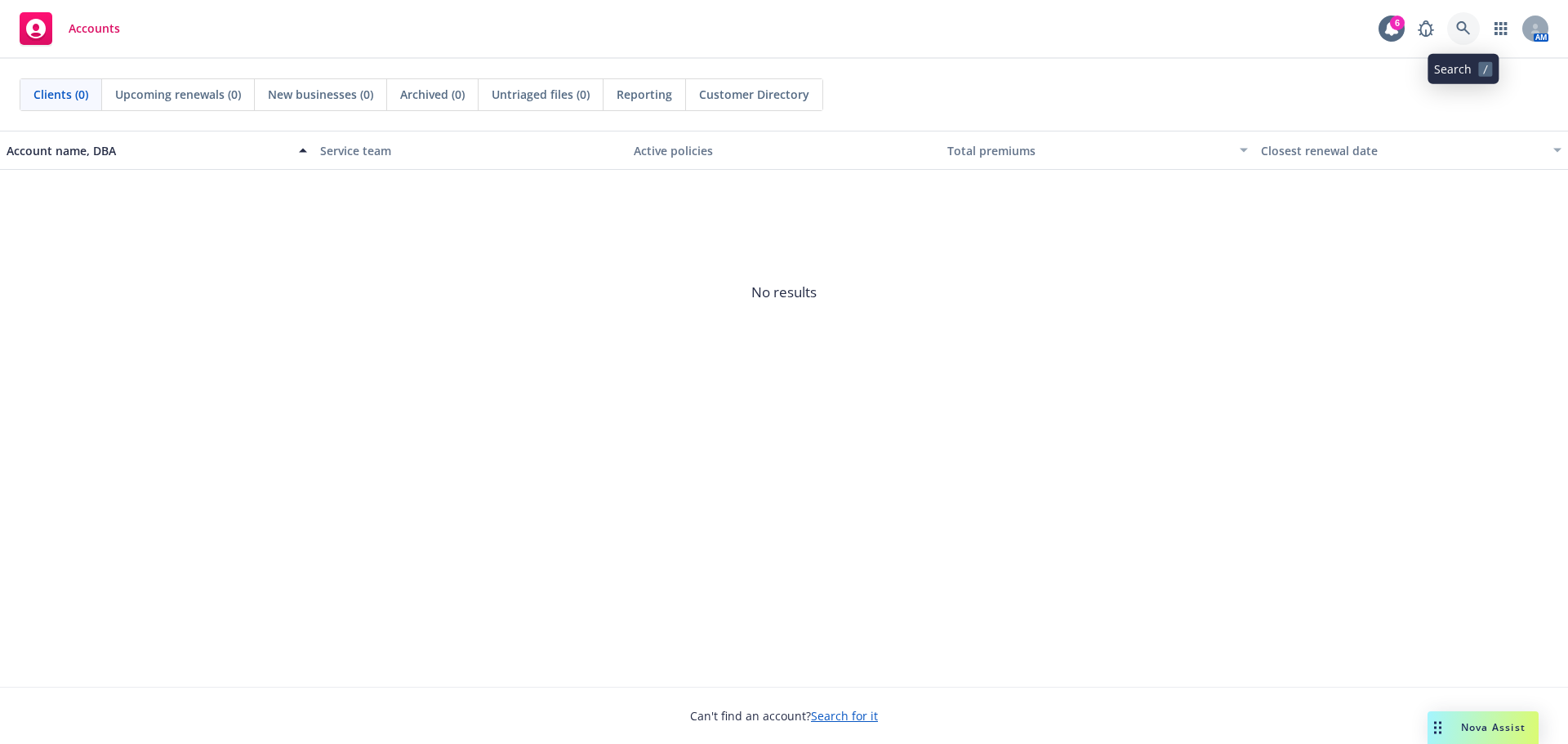
click at [1459, 28] on icon at bounding box center [1463, 28] width 14 height 14
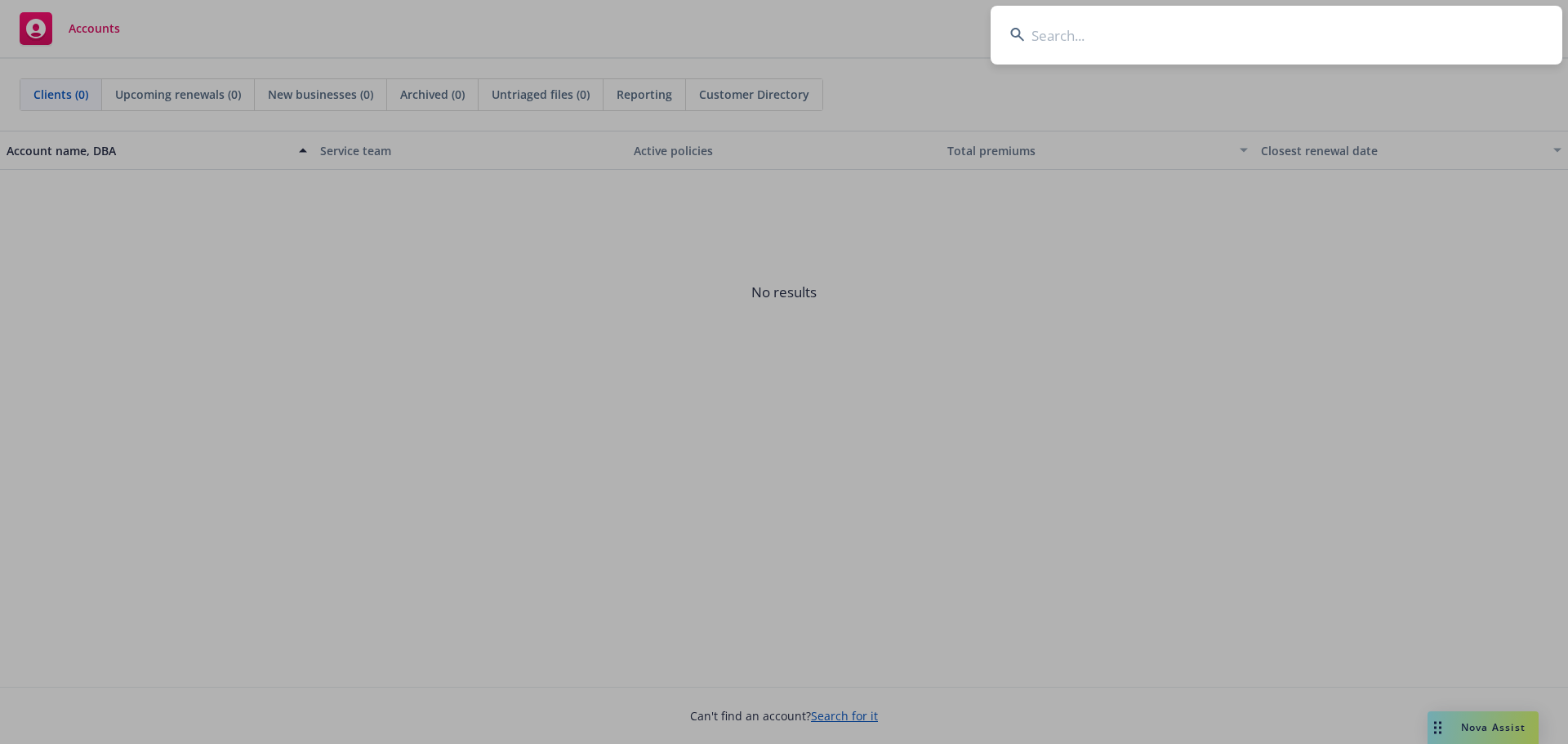
click at [1115, 36] on input at bounding box center [1276, 35] width 571 height 59
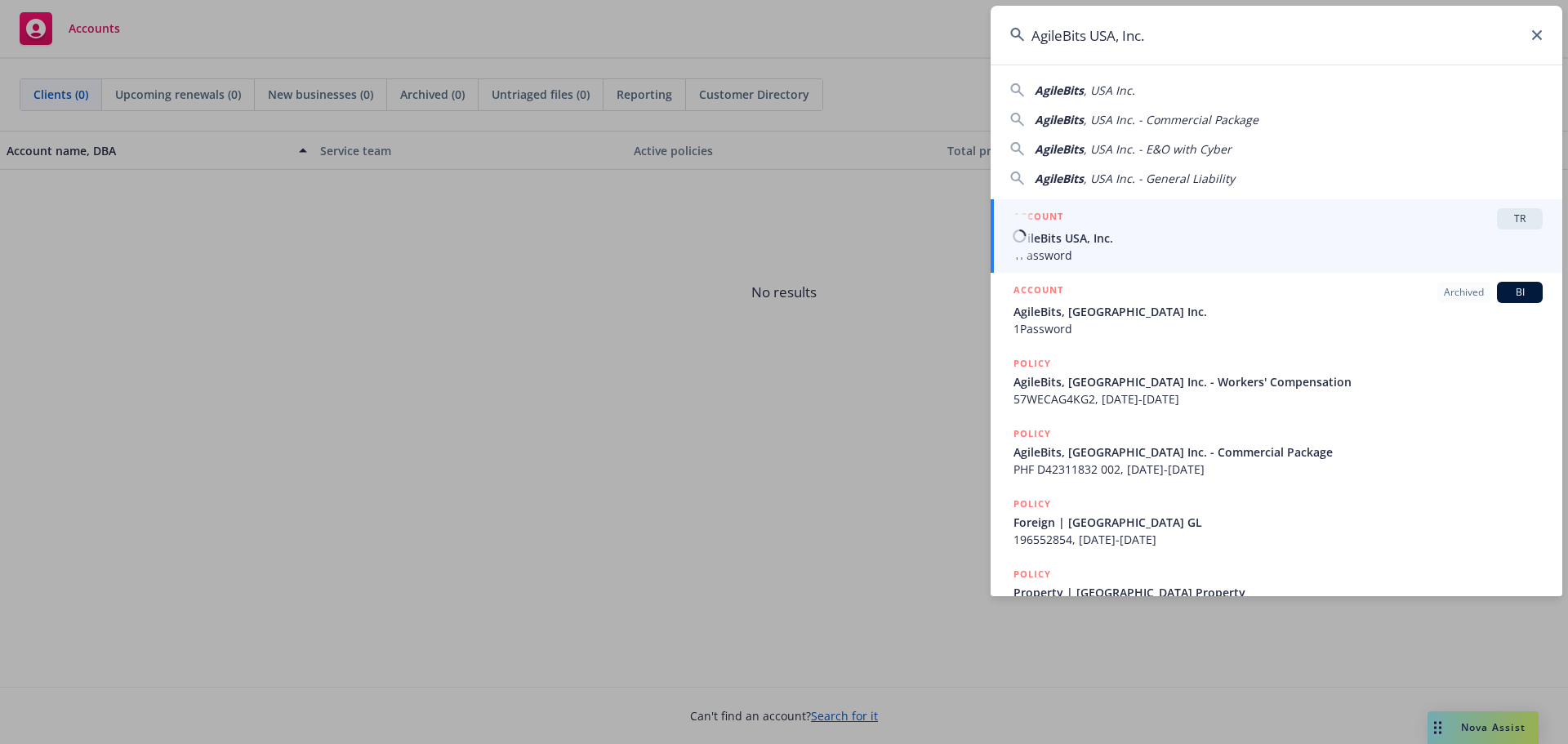
type input "AgileBits USA, Inc."
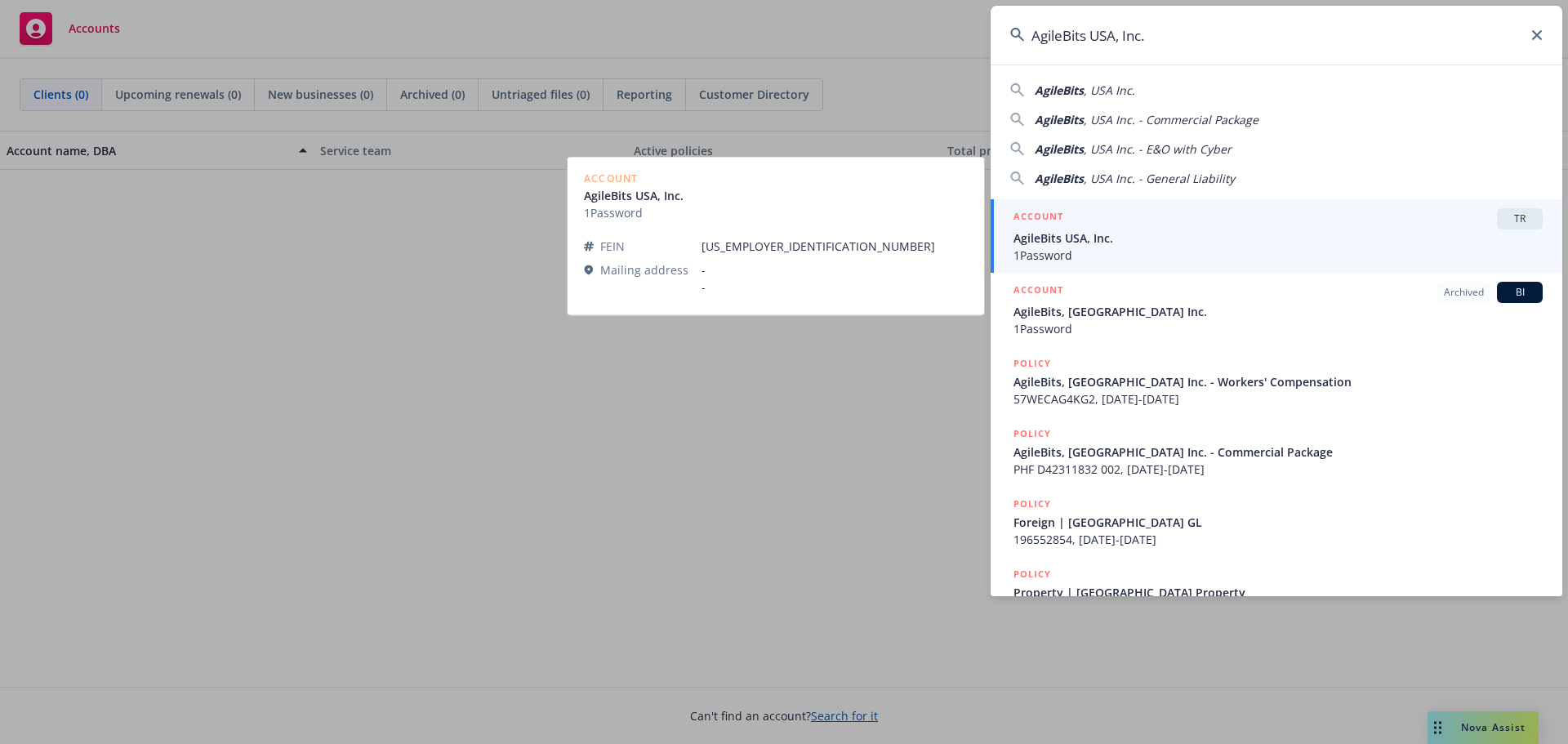
click at [1113, 225] on div "ACCOUNT TR" at bounding box center [1278, 219] width 529 height 21
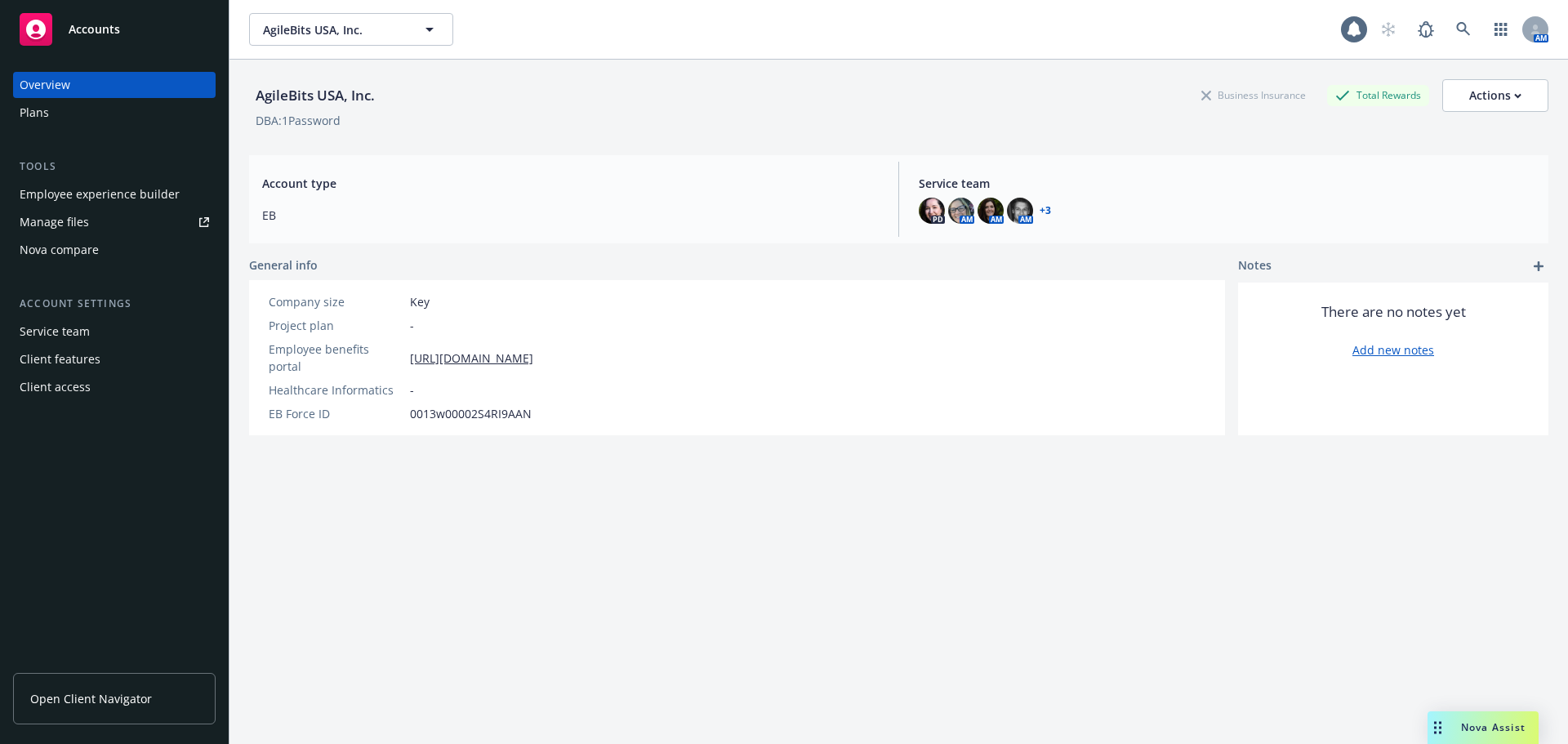
click at [46, 241] on div "Nova compare" at bounding box center [59, 249] width 79 height 26
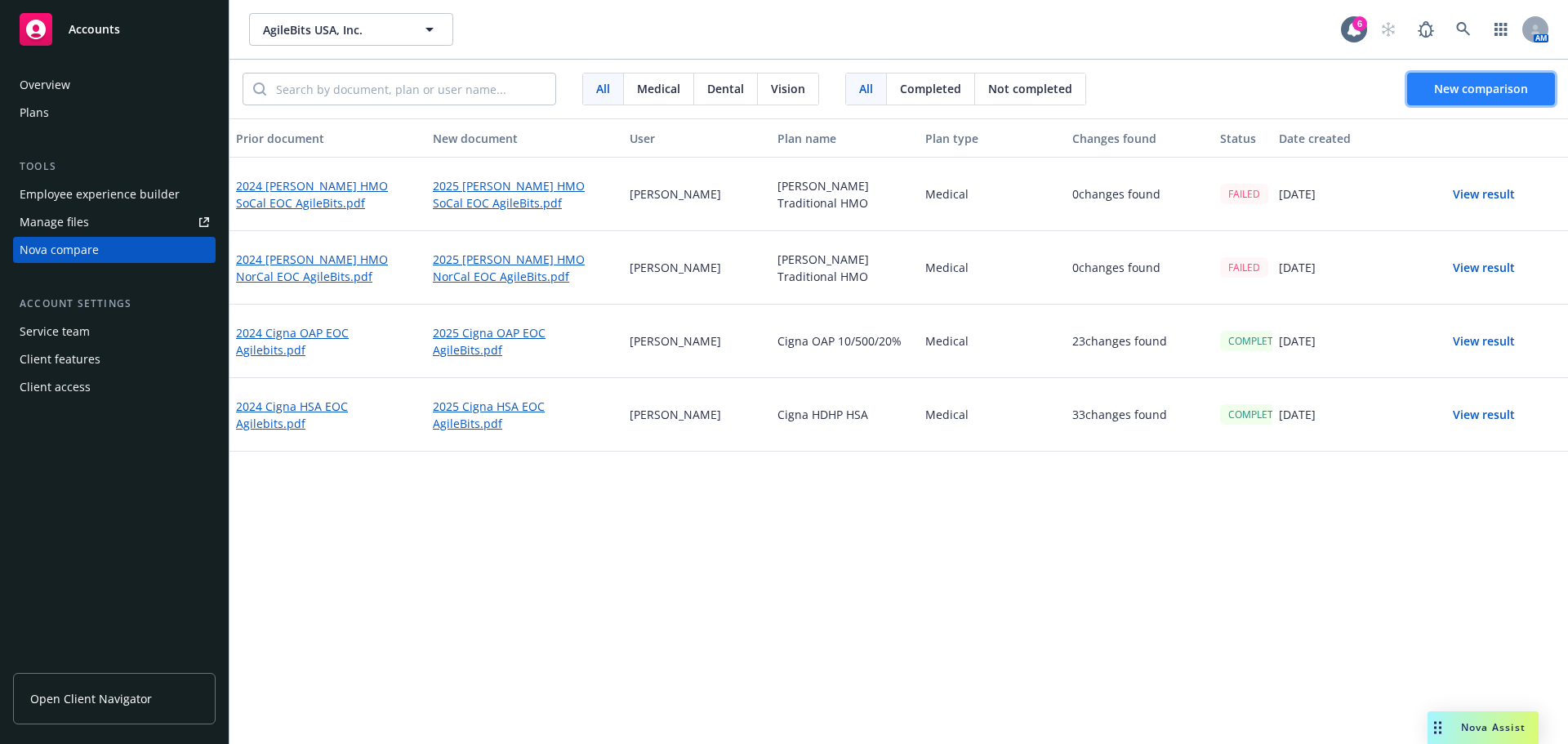
click at [1478, 92] on span "New comparison" at bounding box center [1481, 88] width 94 height 15
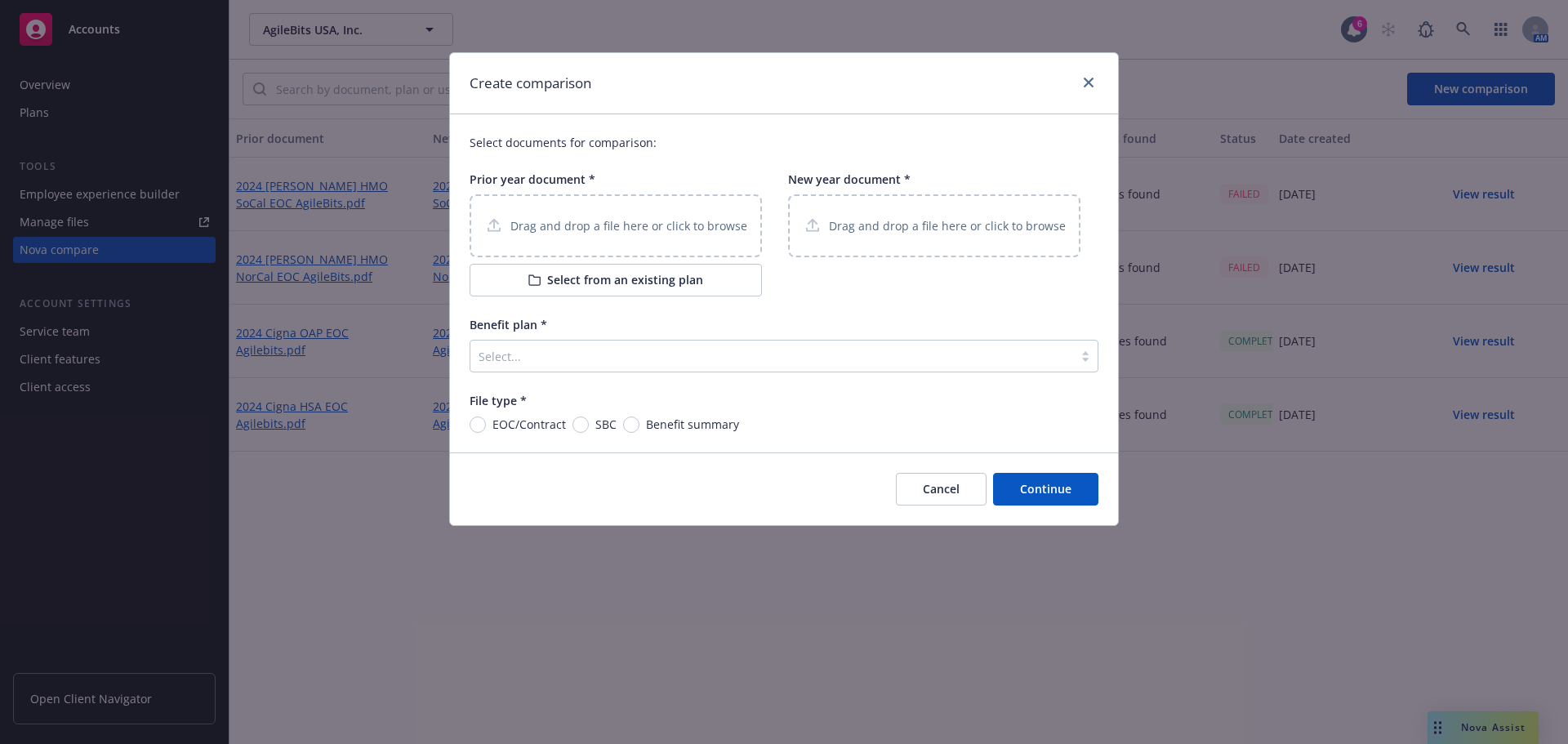
click at [558, 226] on p "Drag and drop a file here or click to browse" at bounding box center [628, 226] width 237 height 17
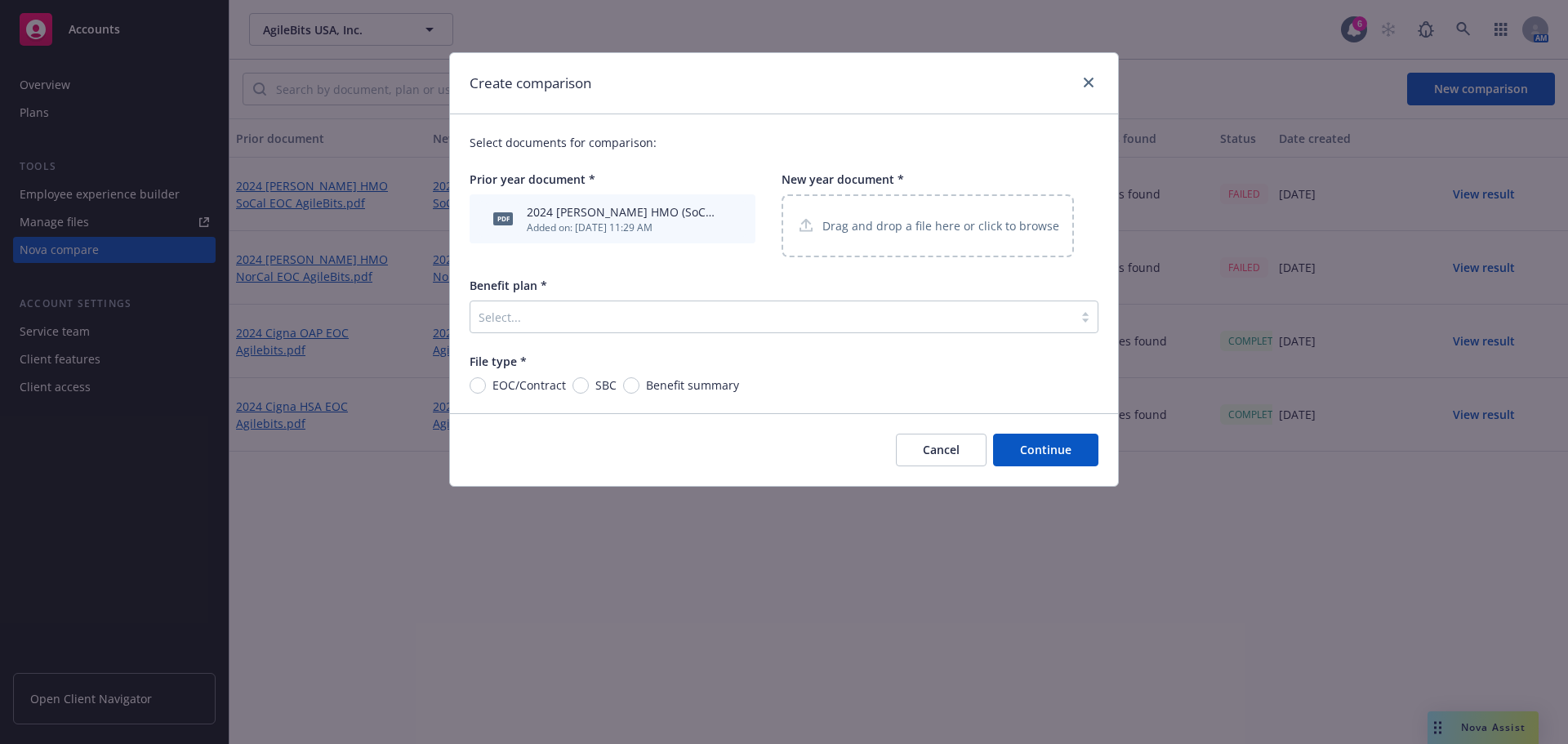
click at [894, 234] on p "Drag and drop a file here or click to browse" at bounding box center [941, 226] width 237 height 17
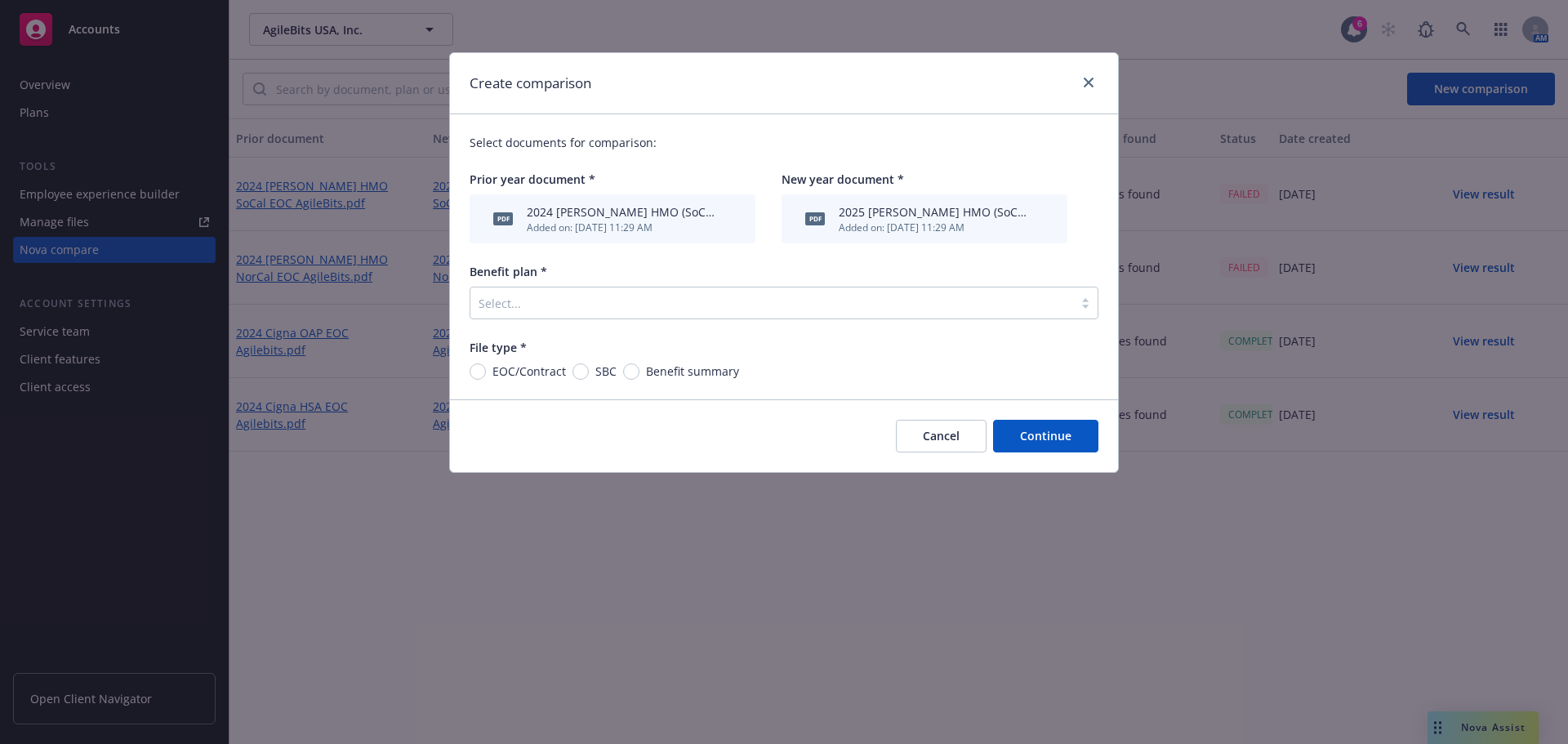
click at [508, 306] on div at bounding box center [771, 303] width 587 height 20
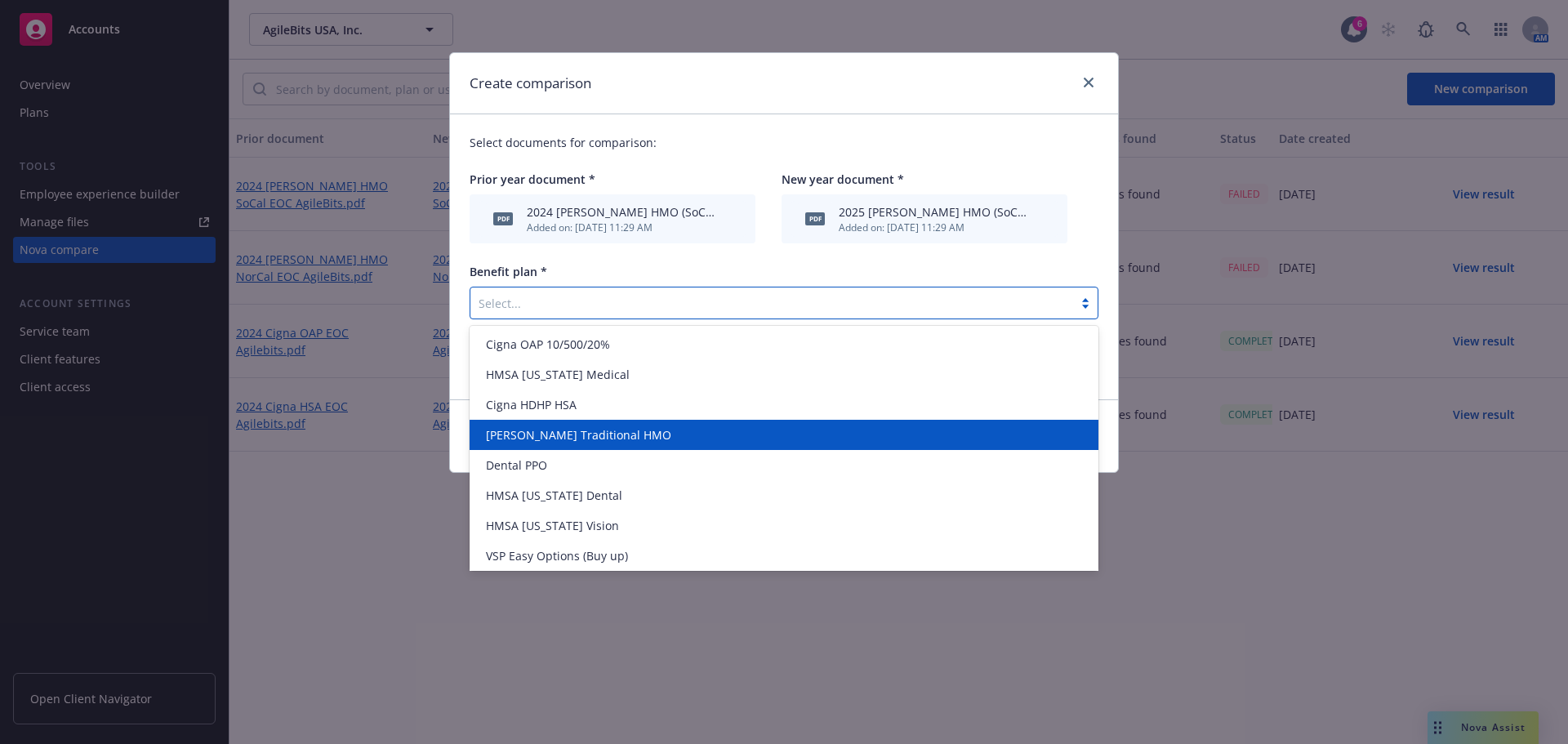
click at [579, 442] on span "[PERSON_NAME] Traditional HMO" at bounding box center [579, 434] width 185 height 17
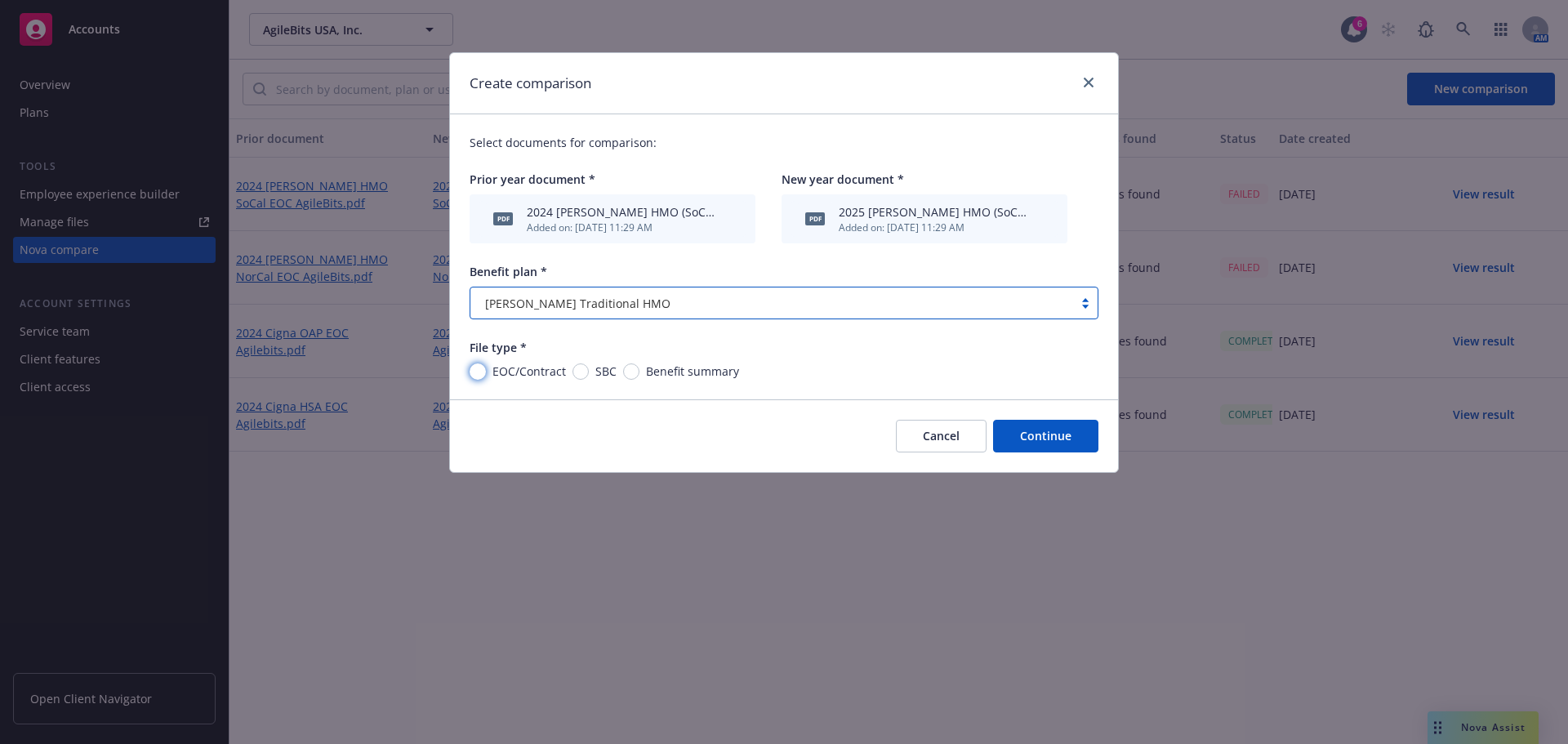
click at [469, 374] on input "EOC/Contract" at bounding box center [477, 372] width 16 height 16
radio input "true"
click at [1063, 439] on button "Continue" at bounding box center [1045, 436] width 106 height 33
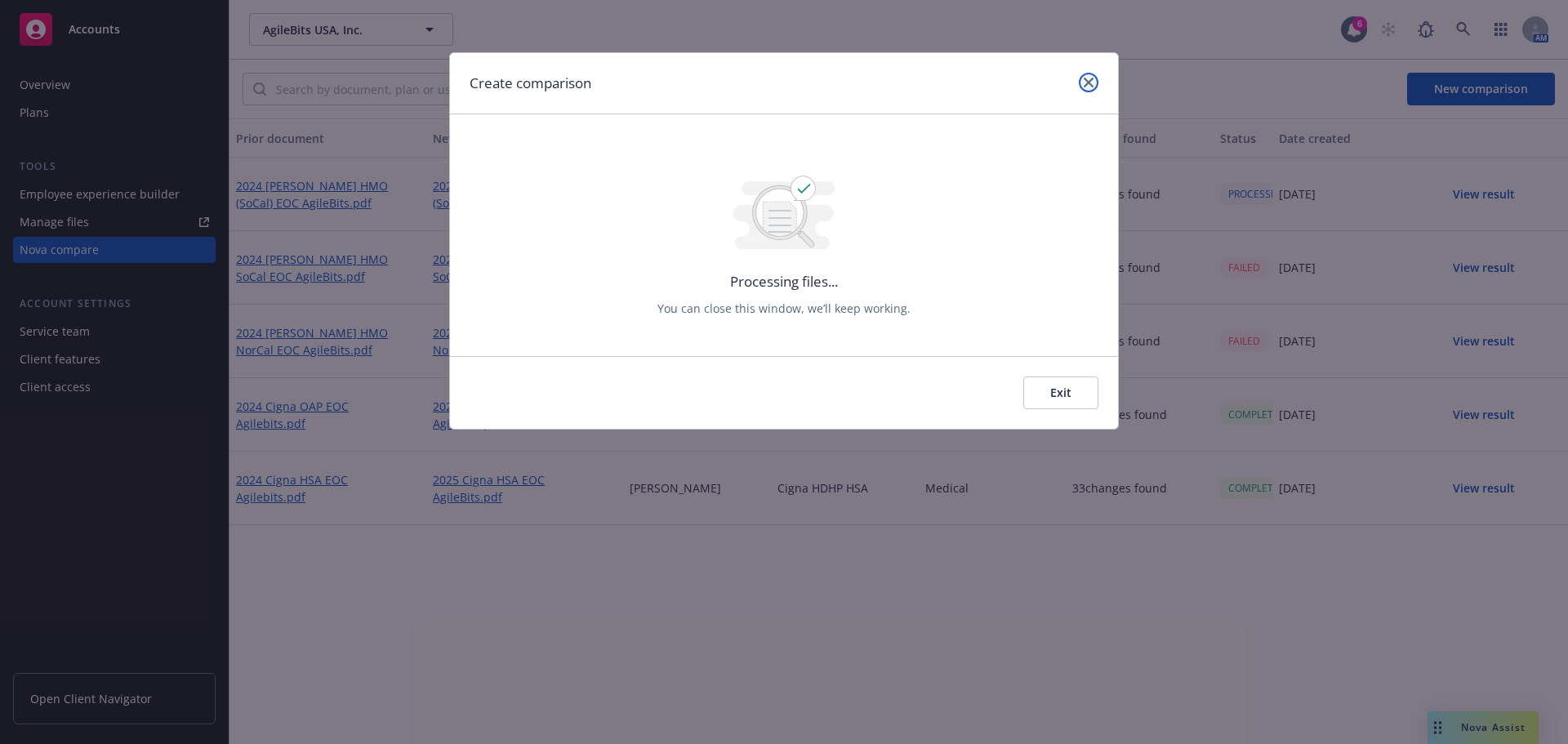
click at [1091, 79] on icon "close" at bounding box center [1088, 82] width 10 height 10
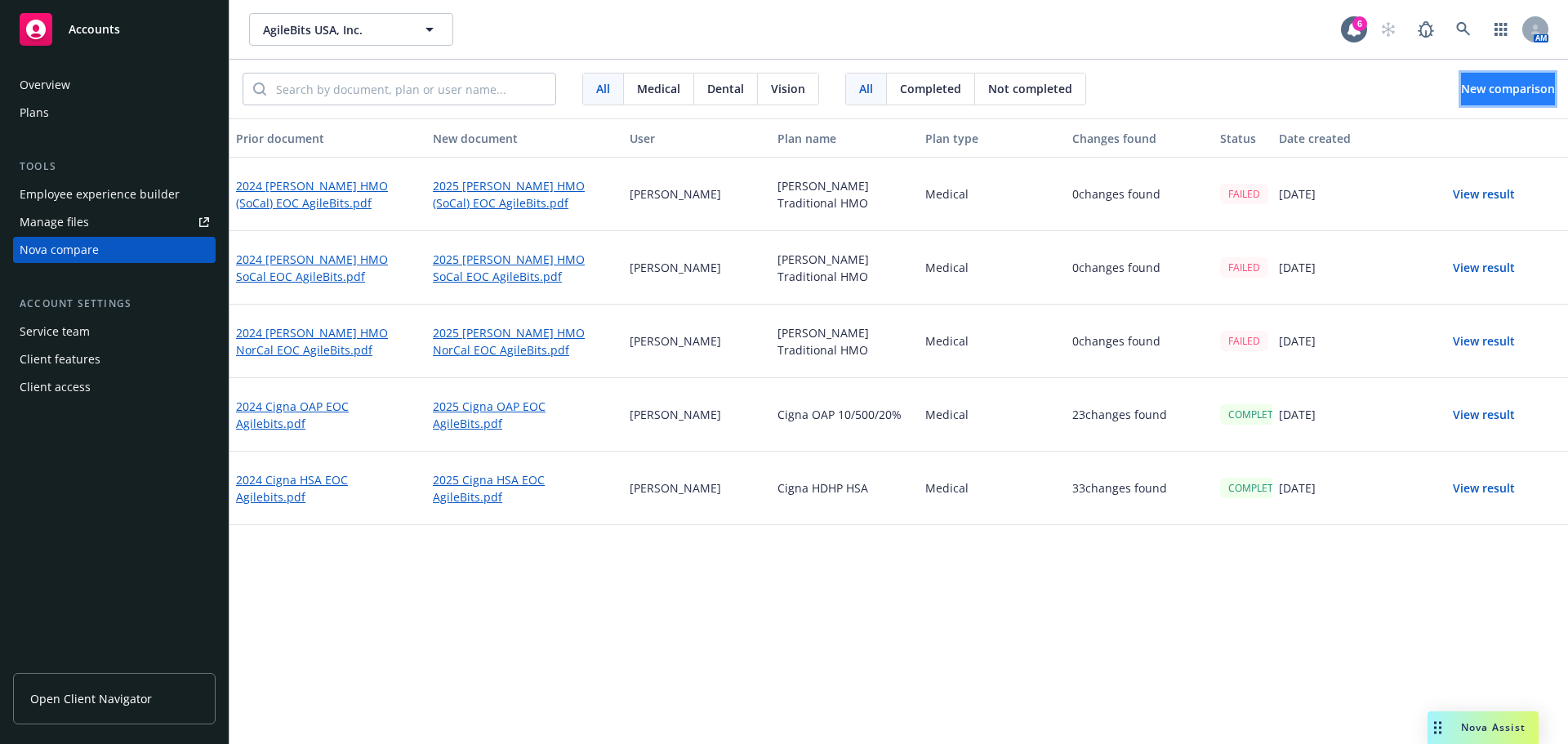
click at [1491, 89] on span "New comparison" at bounding box center [1508, 88] width 94 height 15
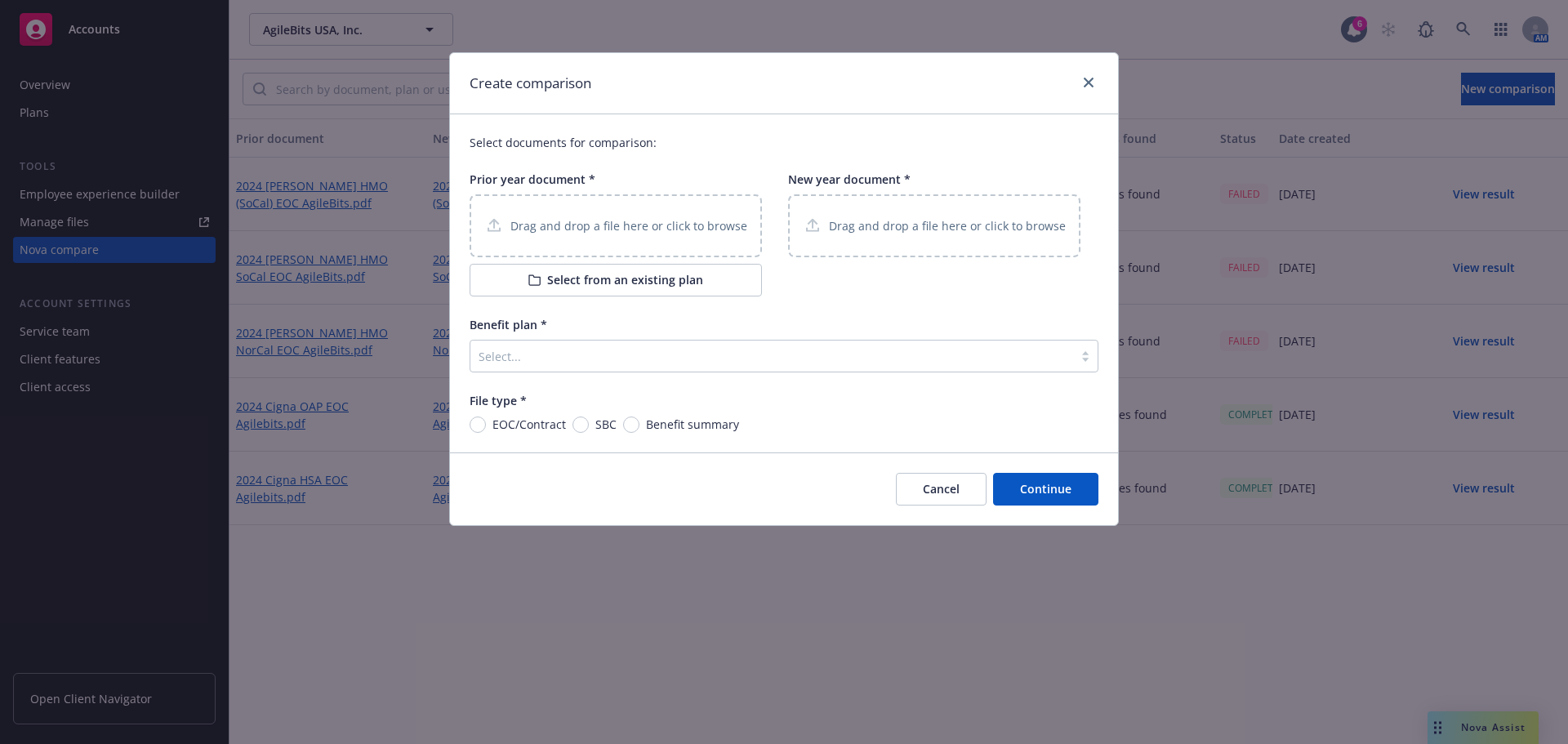
click at [643, 218] on p "Drag and drop a file here or click to browse" at bounding box center [628, 226] width 237 height 17
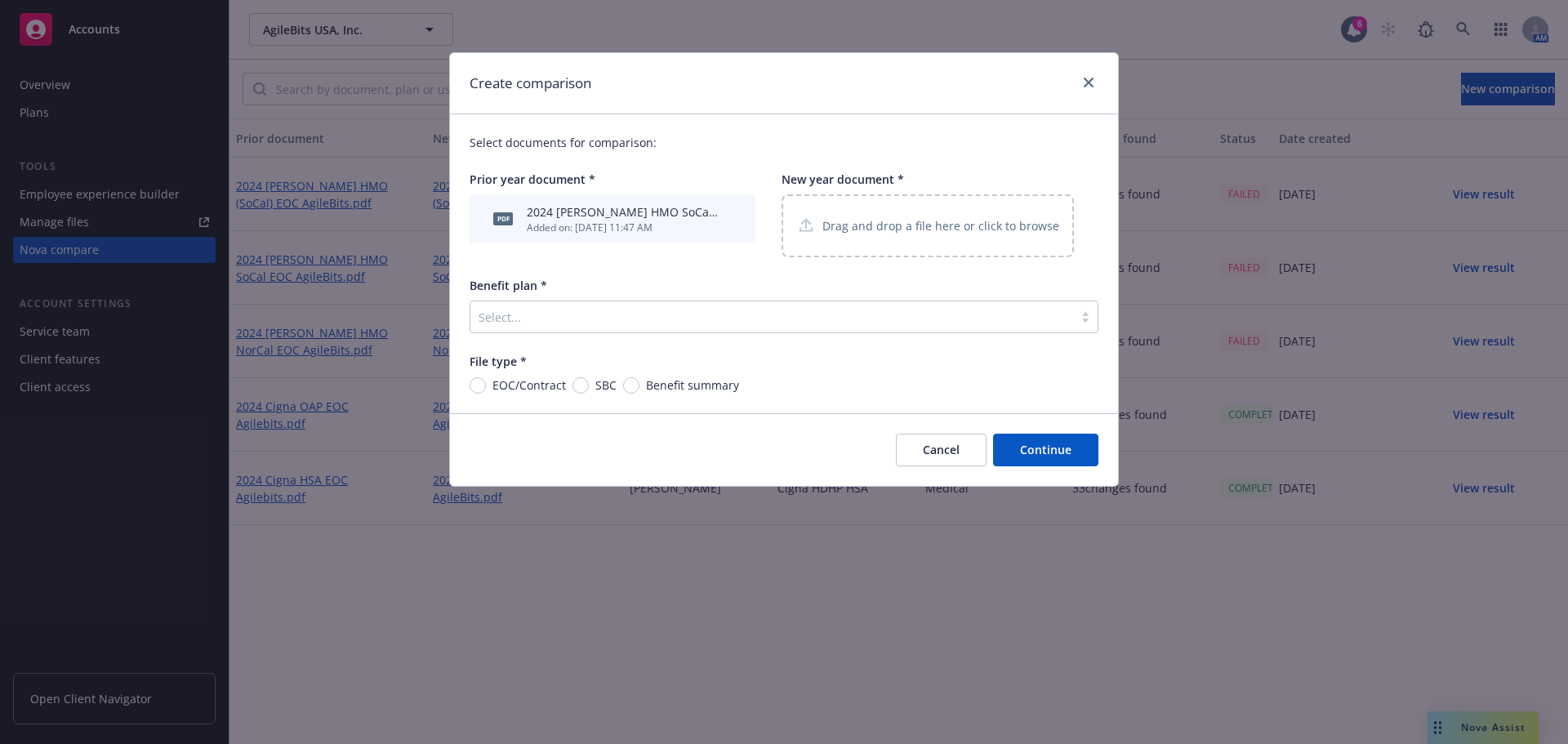
click at [874, 234] on p "Drag and drop a file here or click to browse" at bounding box center [941, 226] width 237 height 17
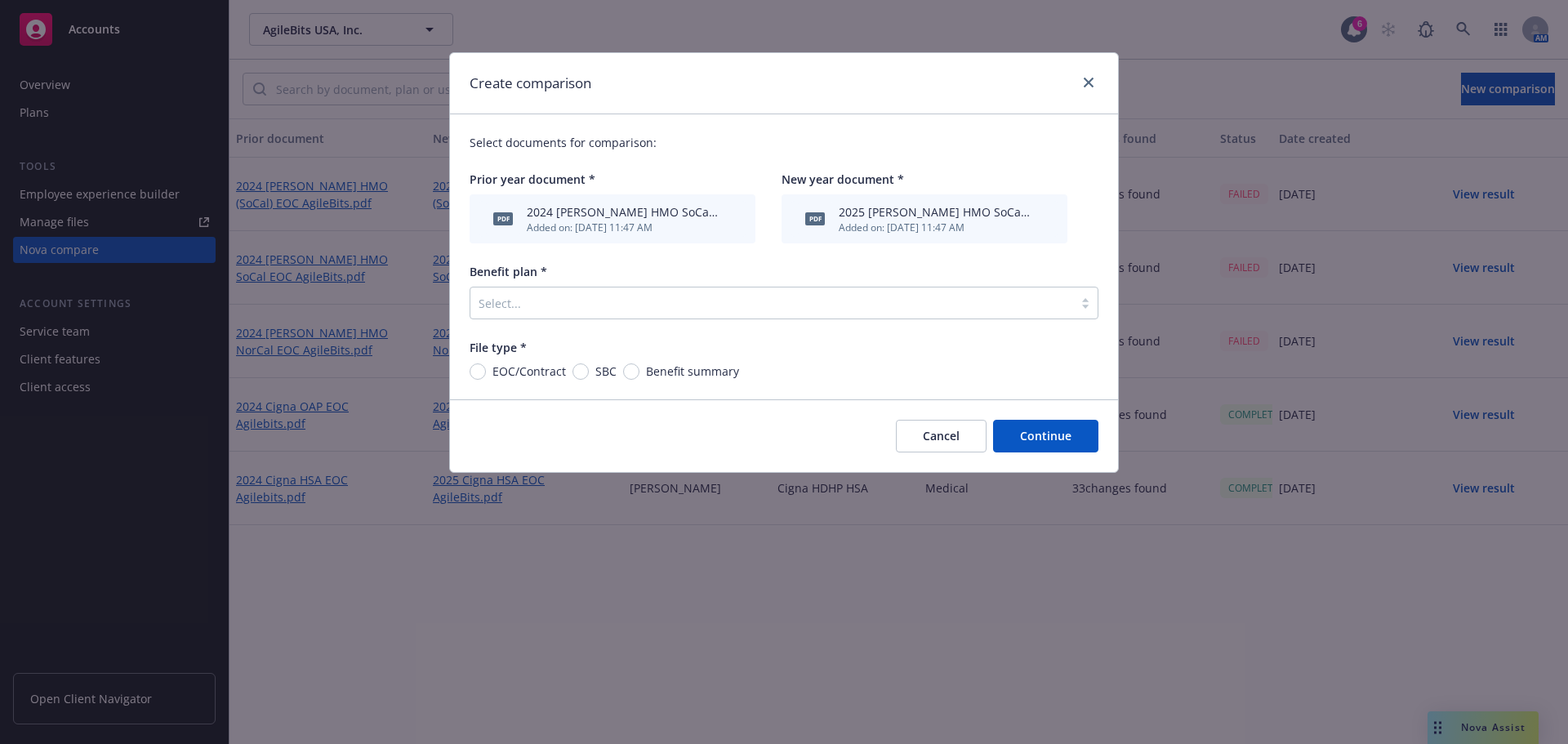
click at [544, 309] on div at bounding box center [771, 303] width 587 height 20
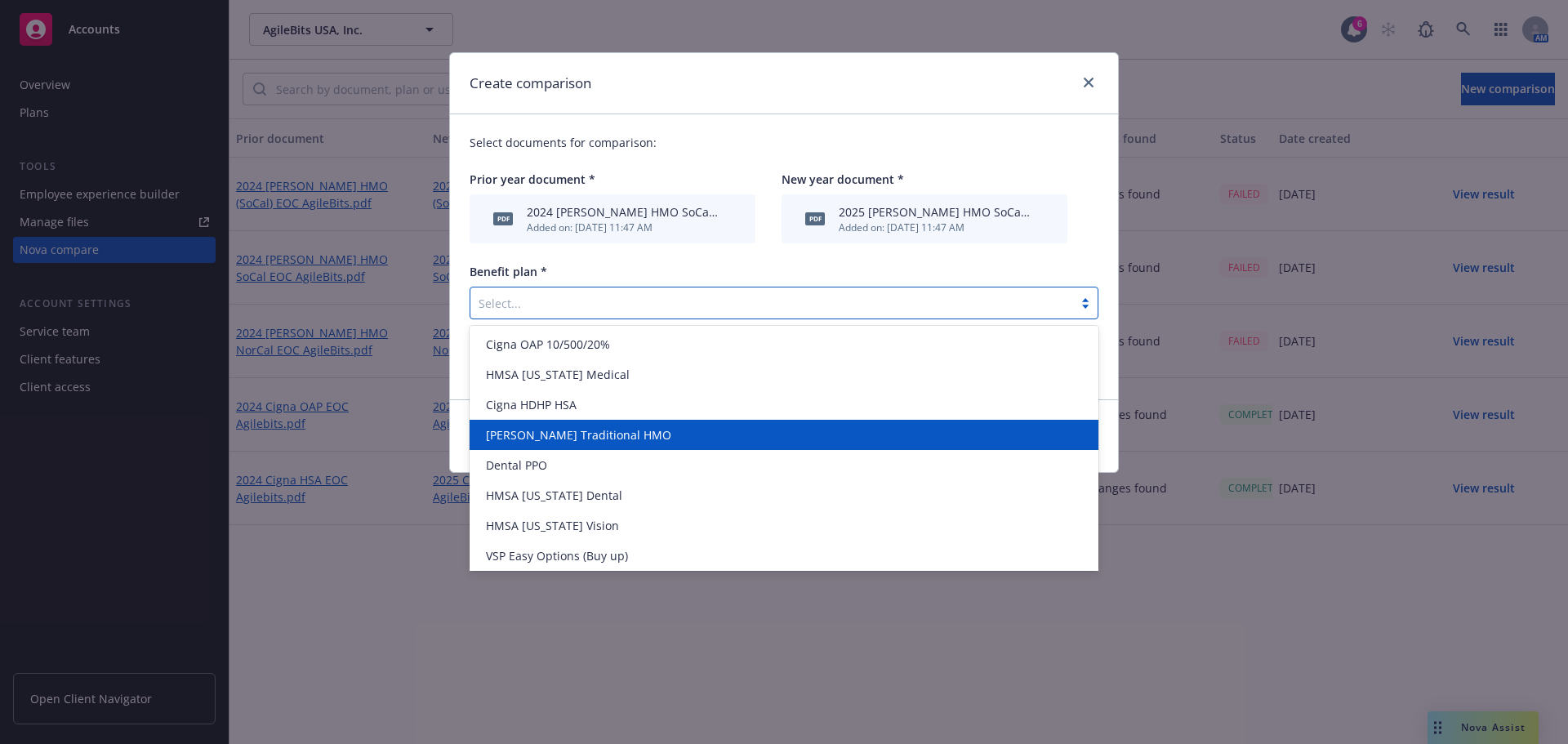
click at [566, 434] on span "[PERSON_NAME] Traditional HMO" at bounding box center [579, 434] width 185 height 17
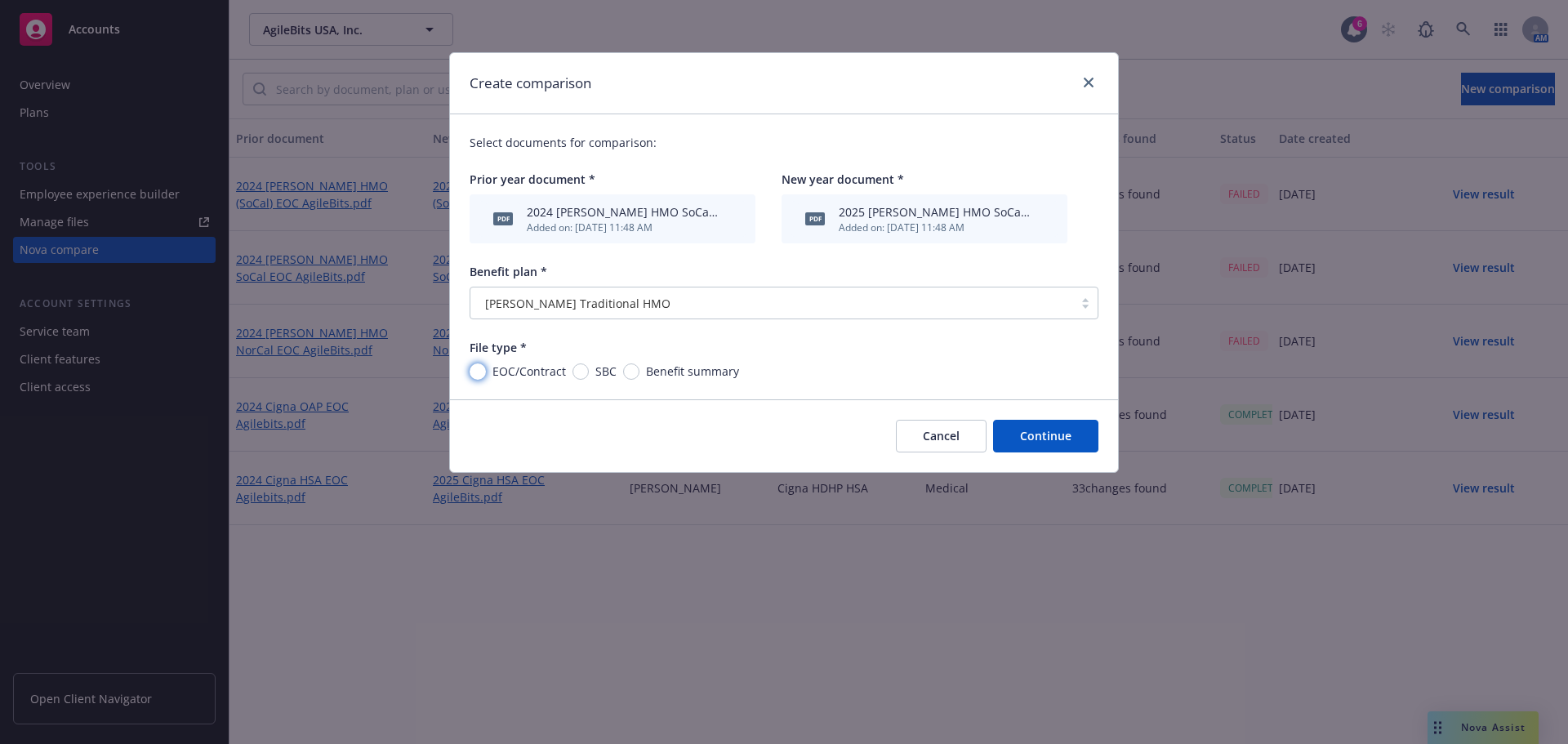
click at [477, 372] on input "EOC/Contract" at bounding box center [477, 372] width 16 height 16
radio input "true"
click at [1061, 446] on button "Continue" at bounding box center [1045, 436] width 106 height 33
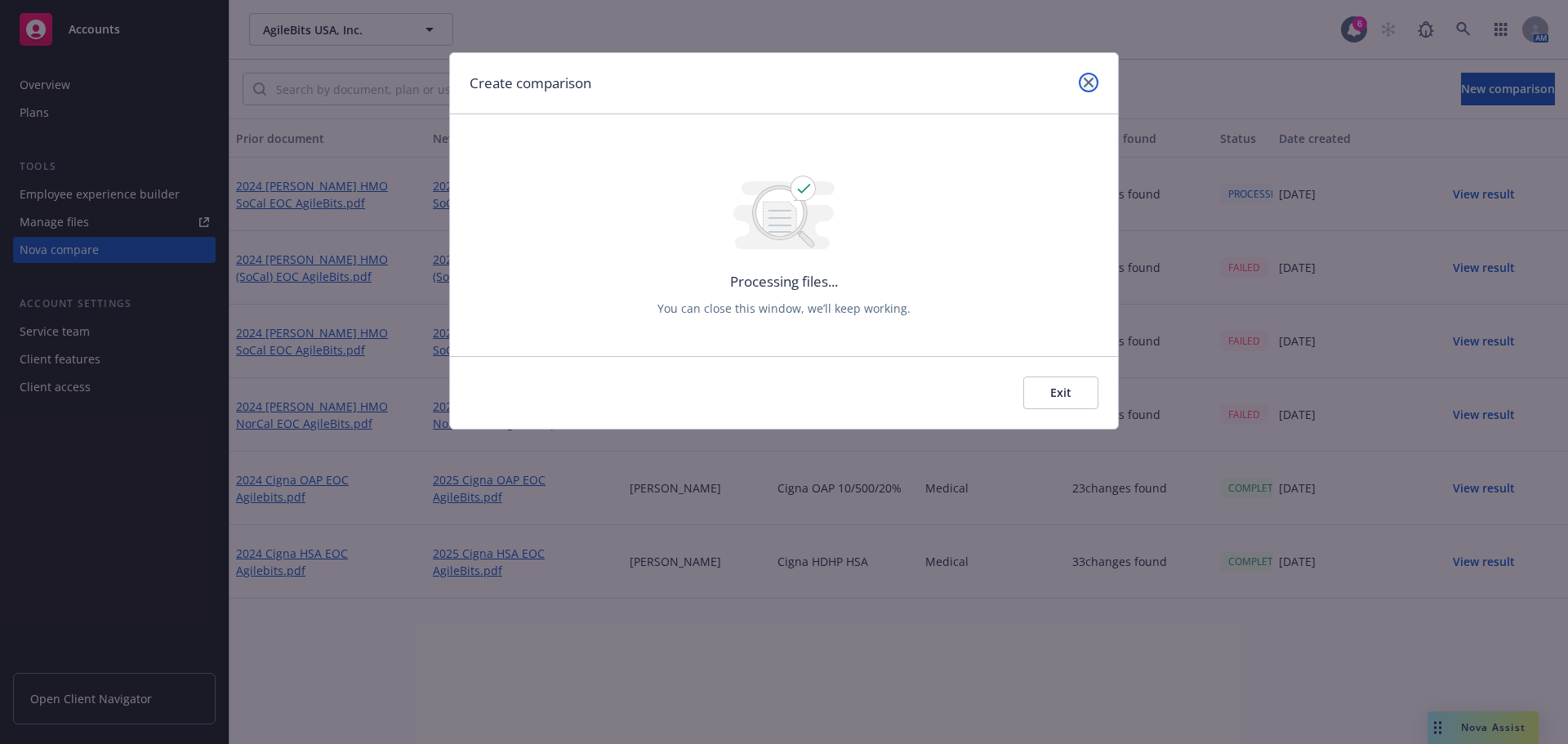
click at [1087, 83] on icon "close" at bounding box center [1088, 82] width 10 height 10
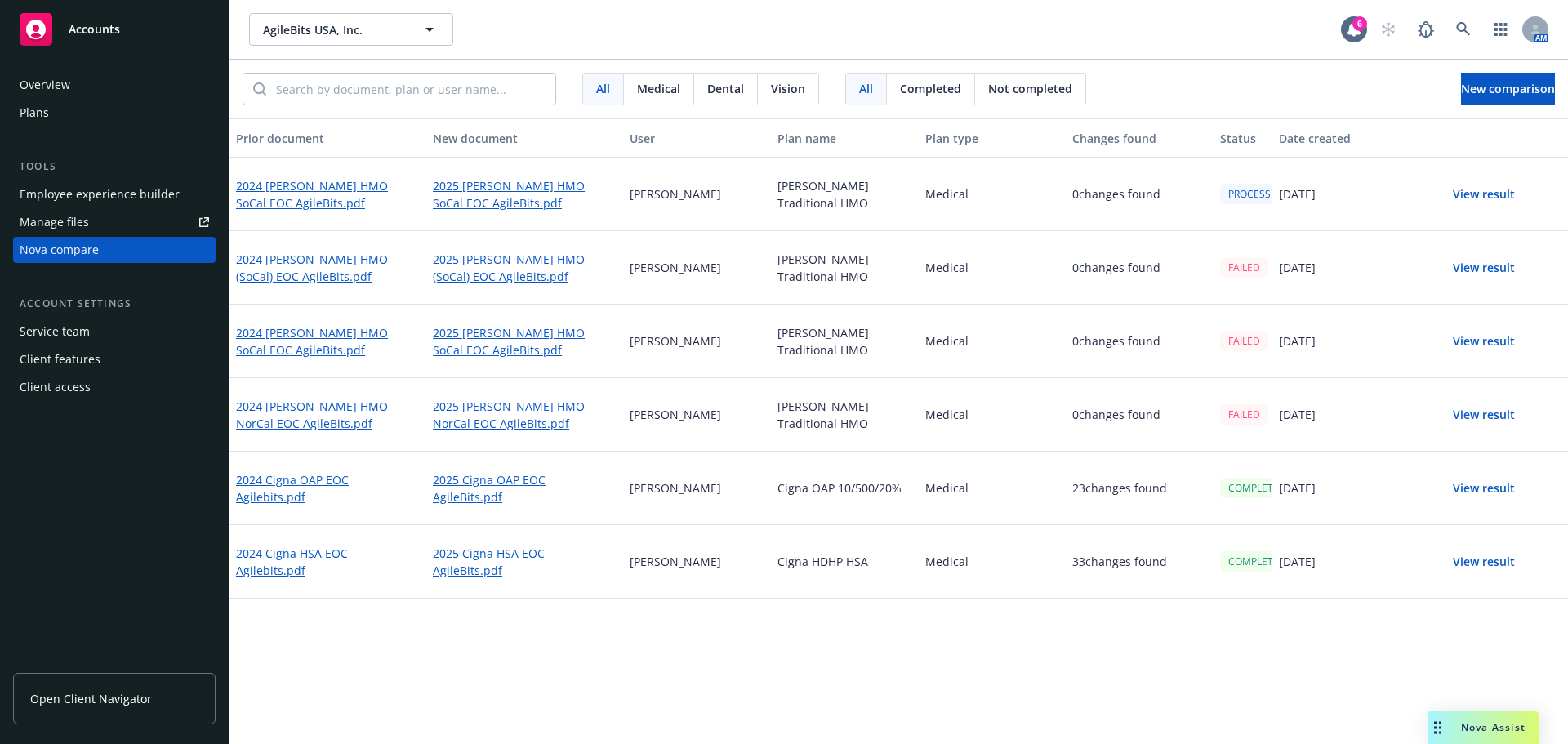
click at [1453, 273] on button "View result" at bounding box center [1484, 267] width 114 height 33
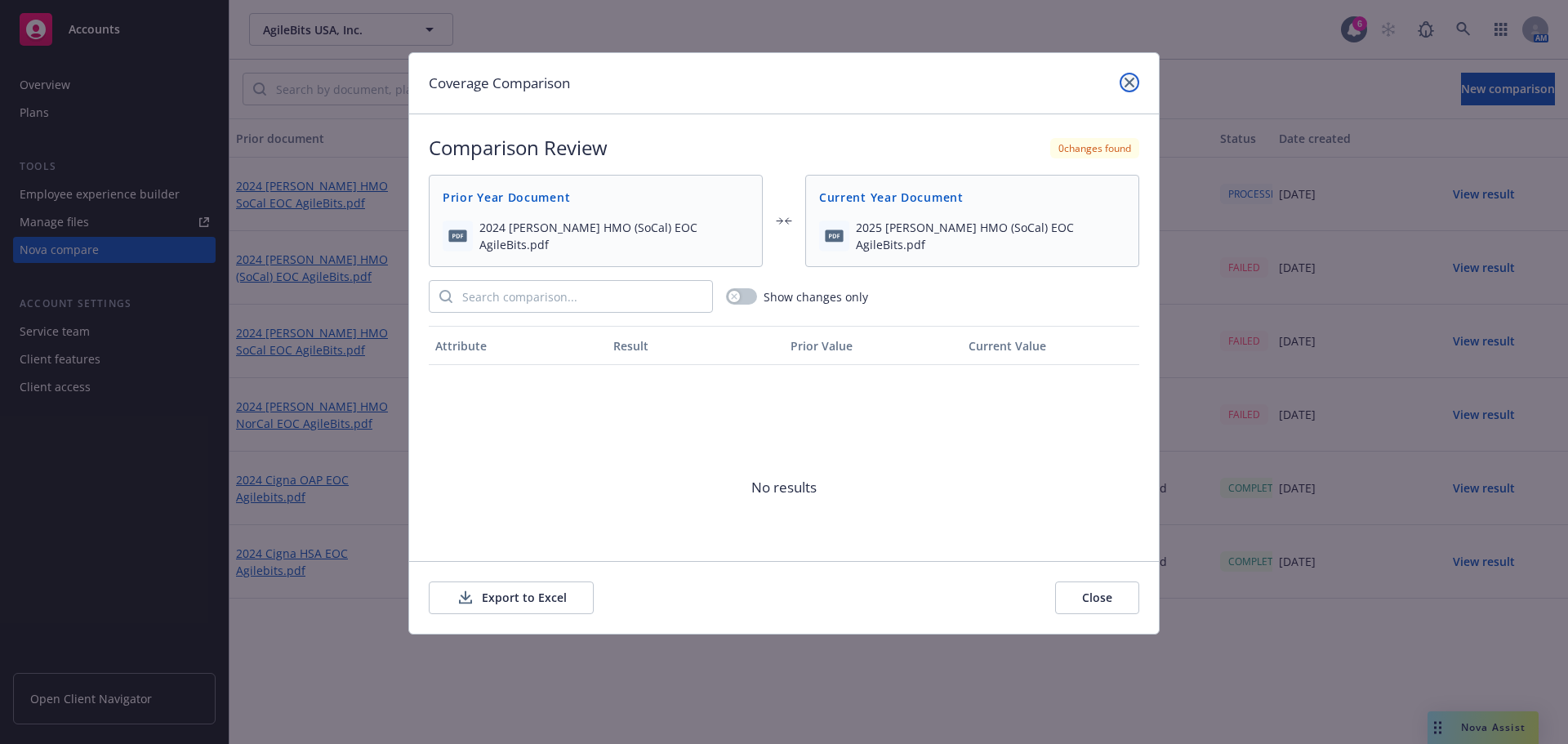
click at [1126, 80] on icon "close" at bounding box center [1129, 82] width 10 height 10
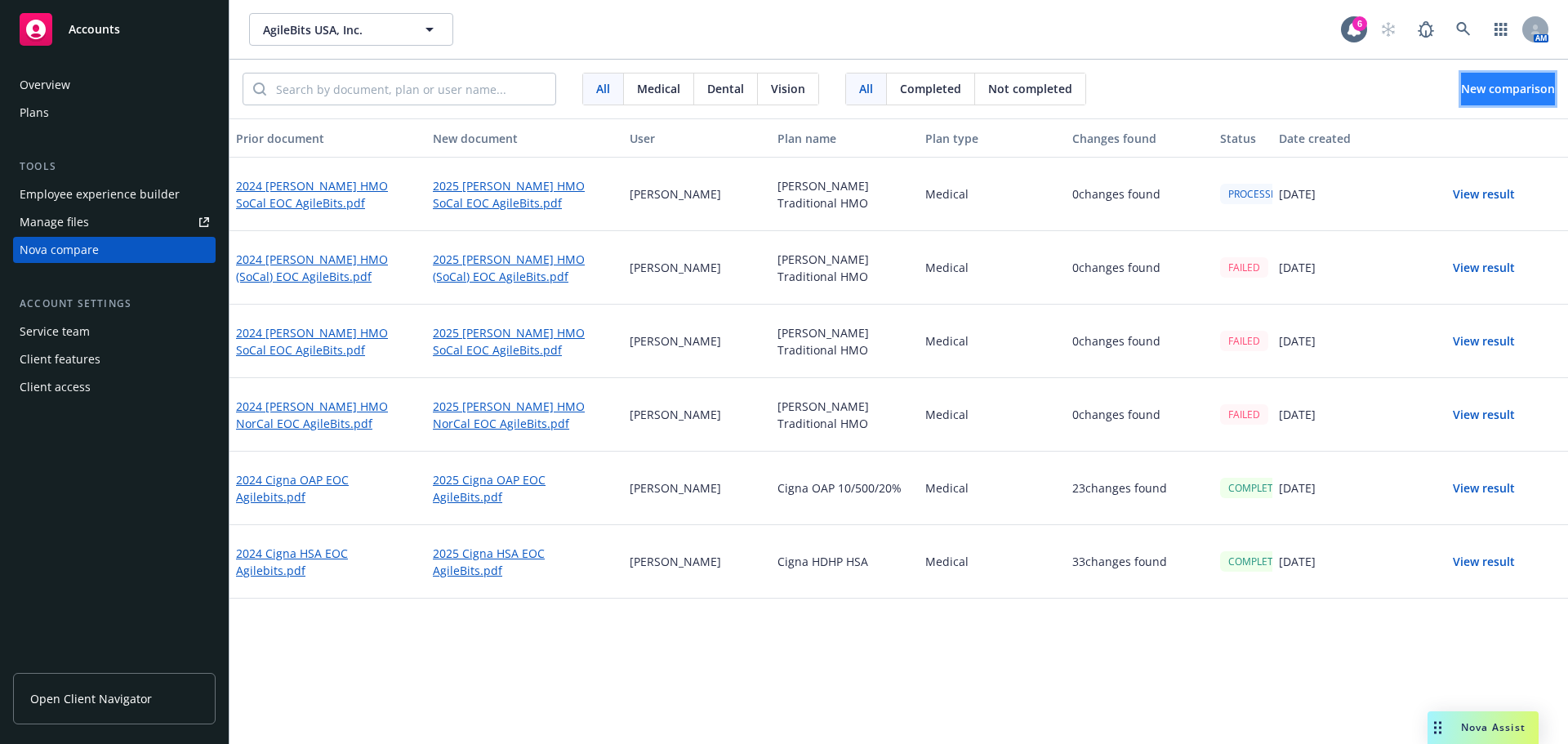
click at [1461, 93] on span "New comparison" at bounding box center [1508, 88] width 94 height 15
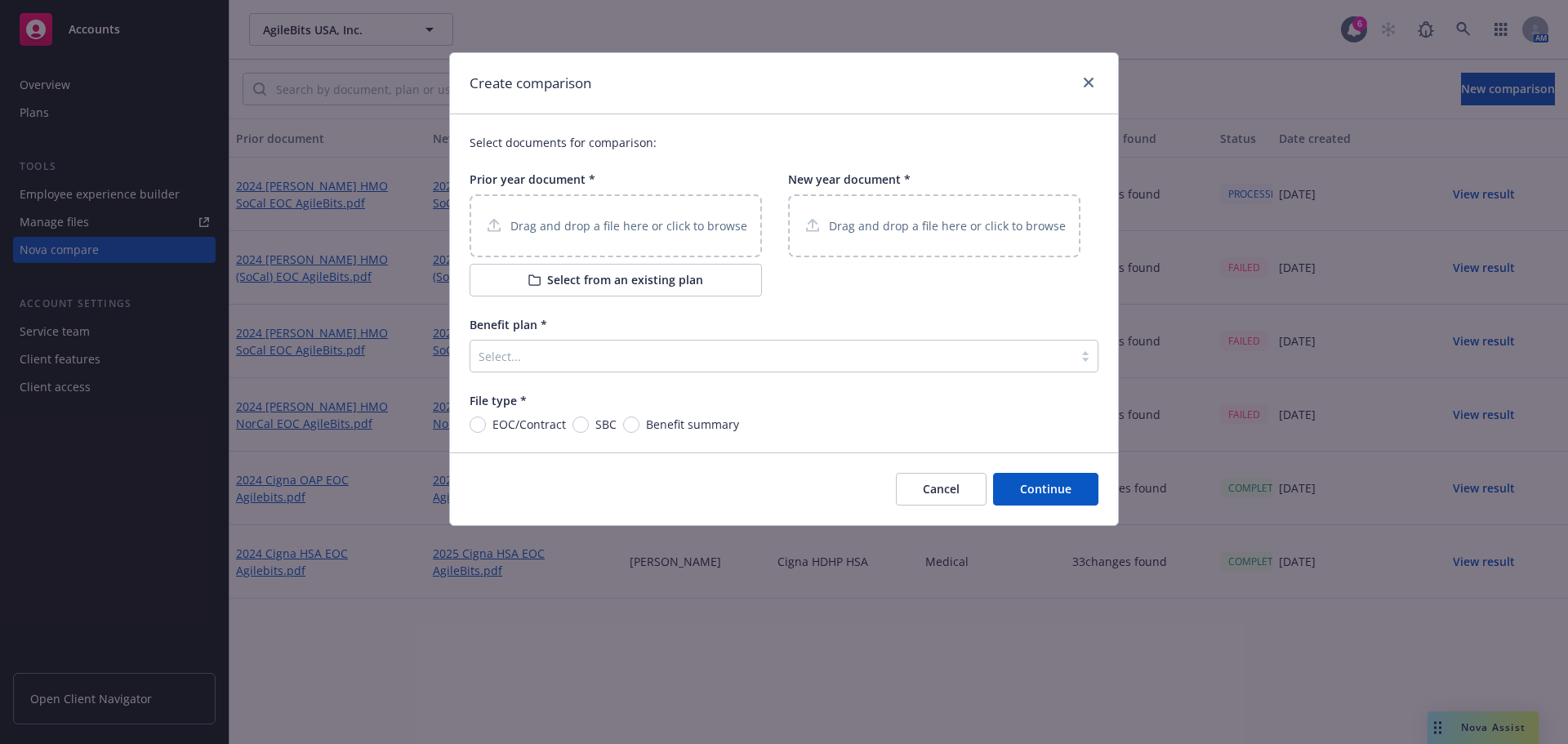
click at [560, 233] on p "Drag and drop a file here or click to browse" at bounding box center [628, 226] width 237 height 17
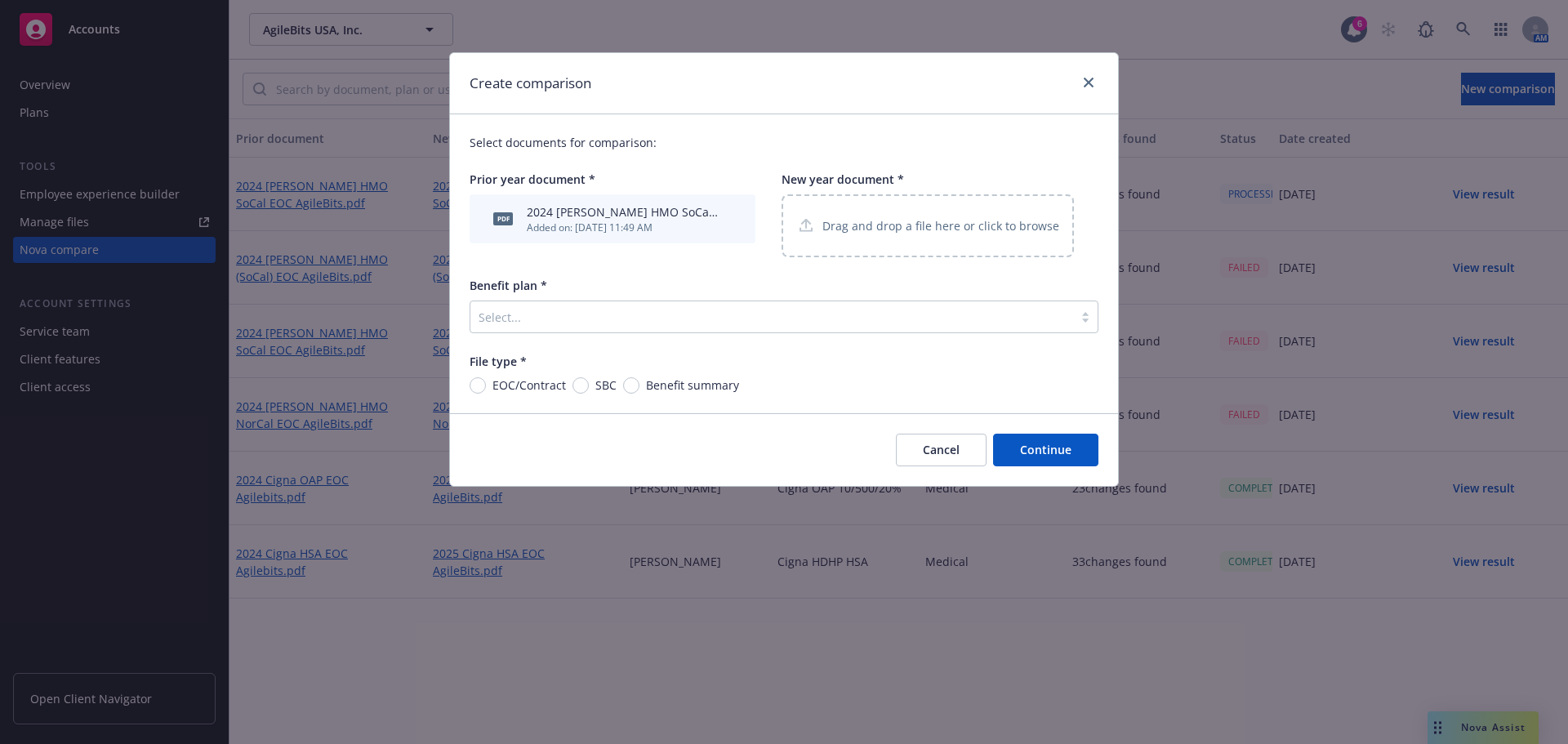
click at [870, 223] on p "Drag and drop a file here or click to browse" at bounding box center [941, 226] width 237 height 17
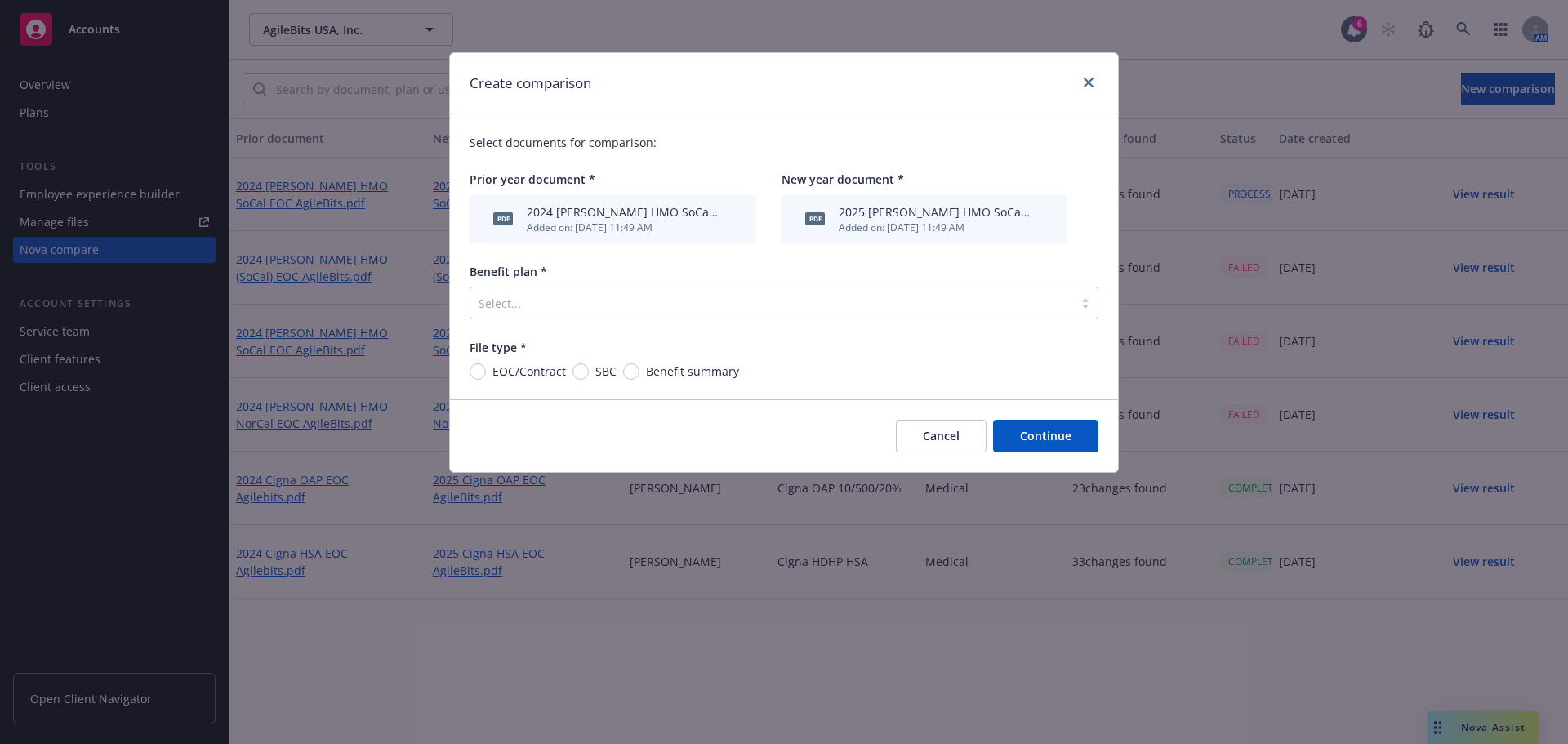
click at [477, 385] on div "Select documents for comparison: Prior year document * pdf 2024 [PERSON_NAME] H…" at bounding box center [784, 257] width 668 height 285
click at [477, 374] on input "EOC/Contract" at bounding box center [477, 372] width 16 height 16
radio input "true"
click at [564, 299] on div at bounding box center [771, 303] width 587 height 20
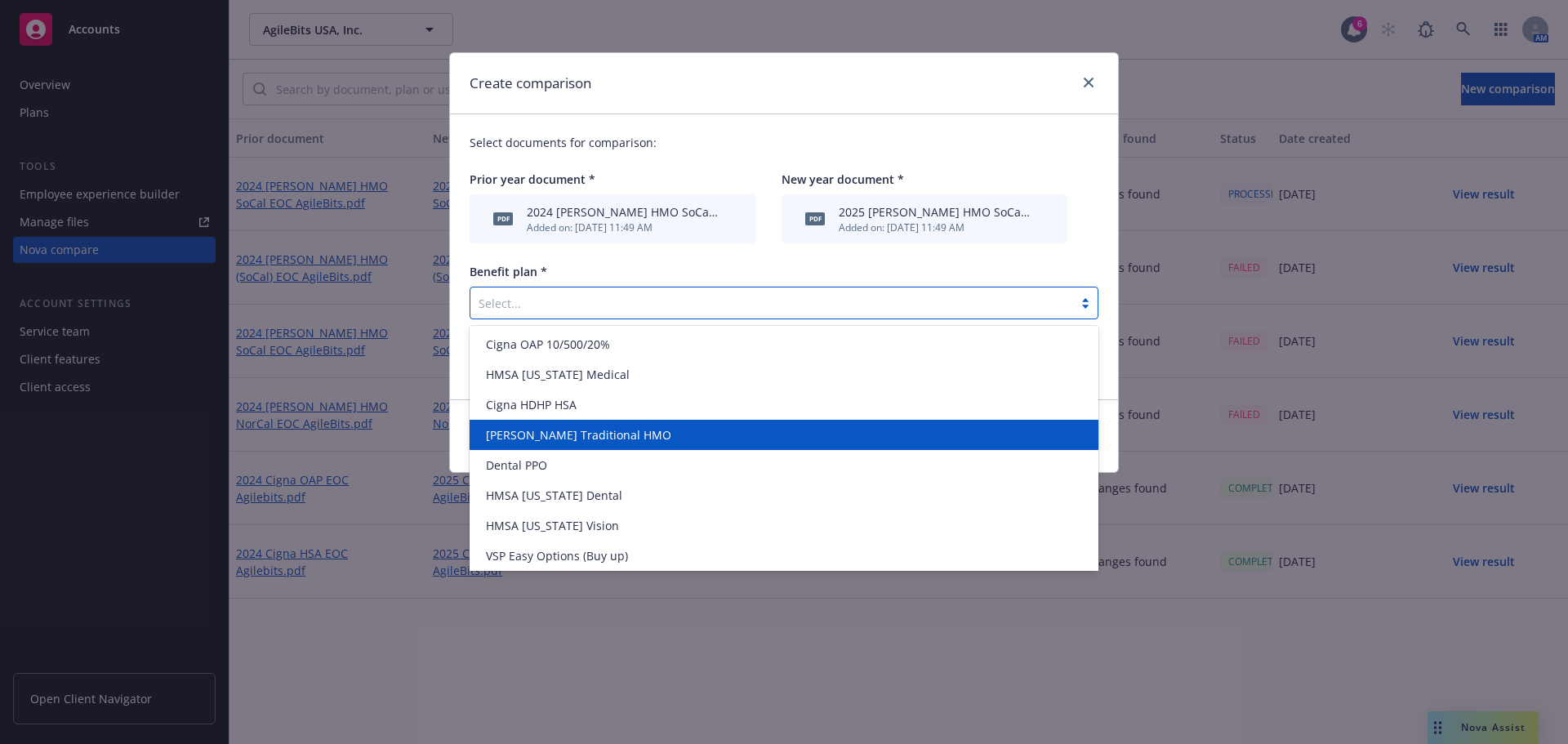
click at [551, 433] on span "[PERSON_NAME] Traditional HMO" at bounding box center [579, 434] width 185 height 17
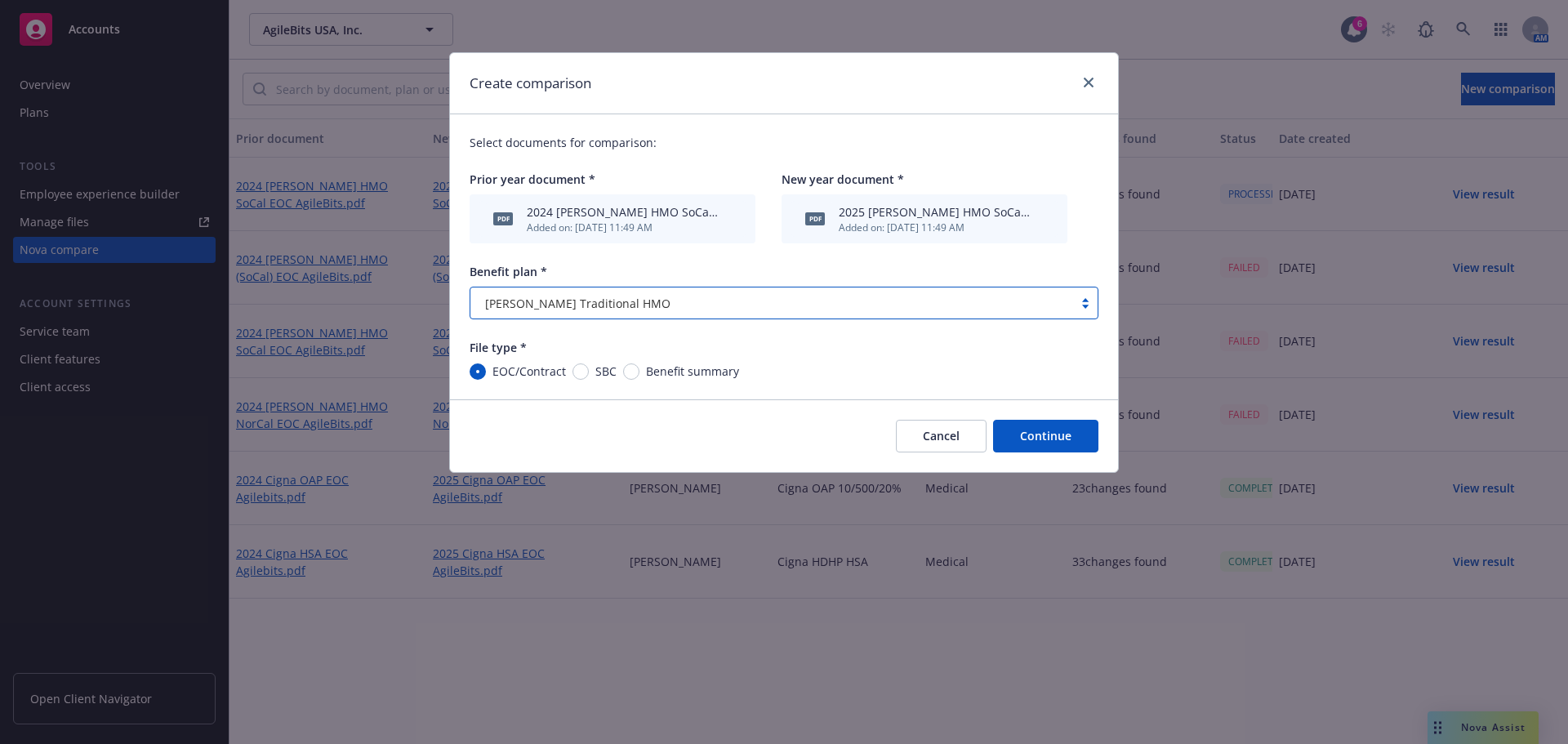
click at [1052, 446] on button "Continue" at bounding box center [1045, 436] width 106 height 33
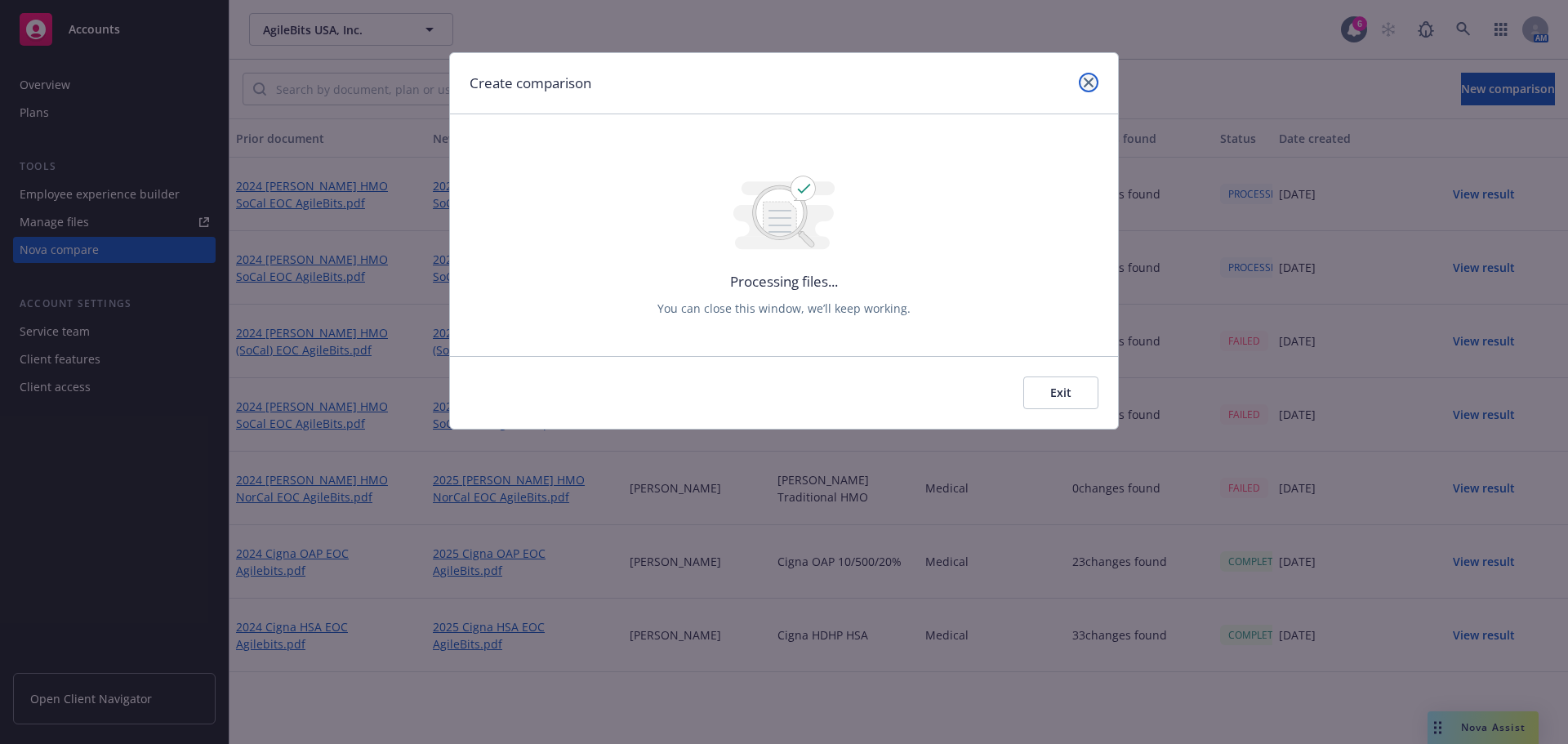
click at [1083, 85] on link "close" at bounding box center [1089, 83] width 20 height 20
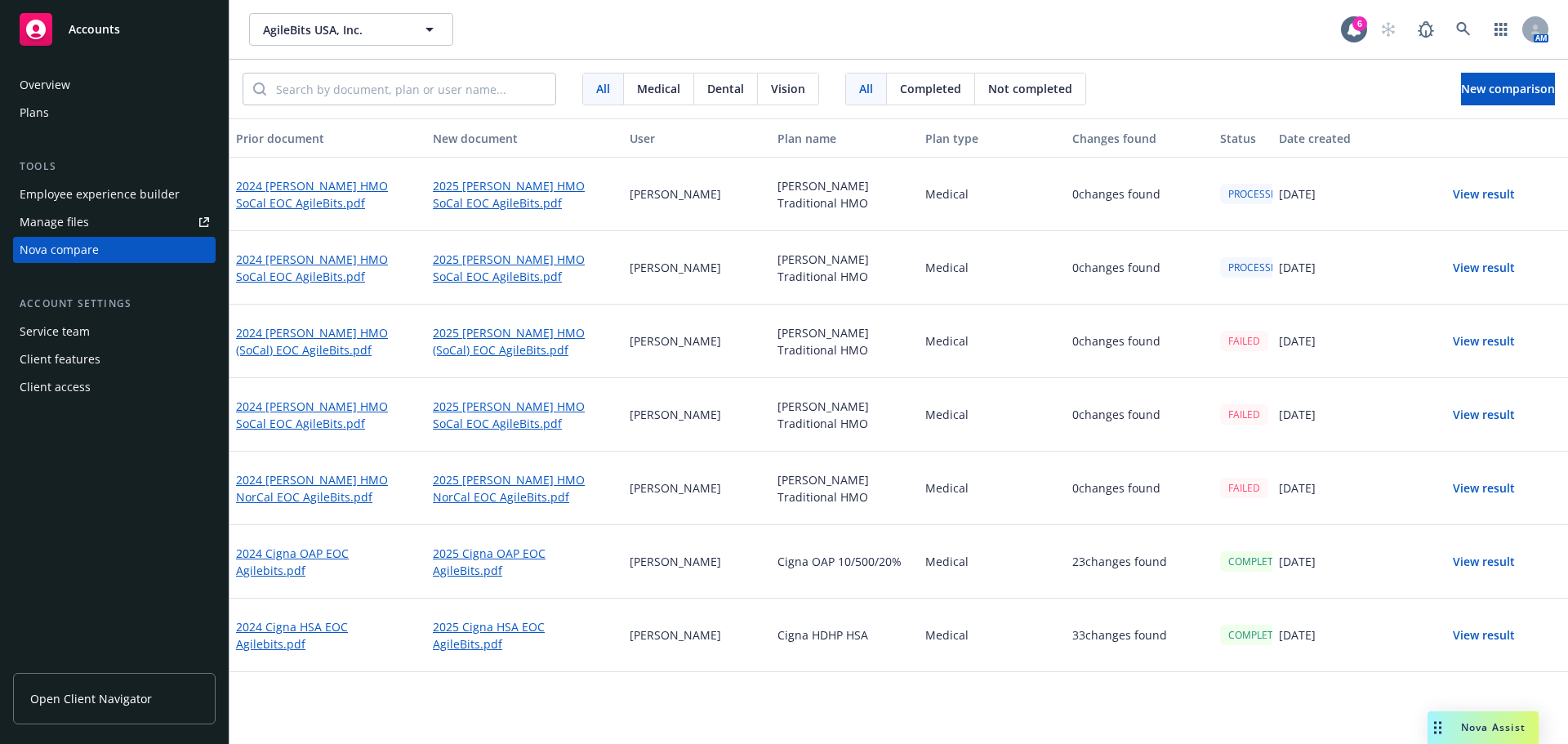
click at [1470, 343] on button "View result" at bounding box center [1484, 341] width 114 height 33
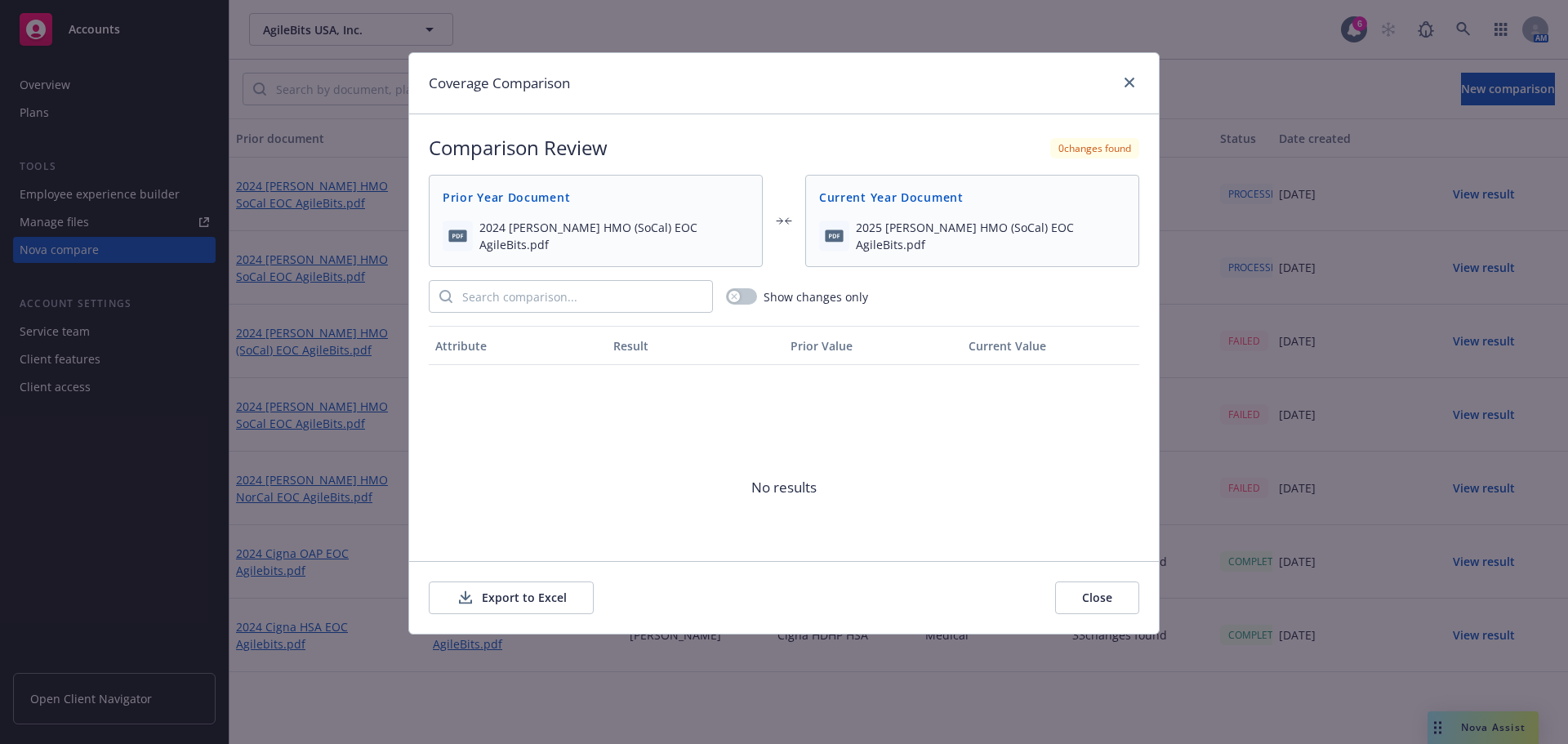
click at [1096, 600] on button "Close" at bounding box center [1097, 598] width 84 height 33
